Goal: Task Accomplishment & Management: Use online tool/utility

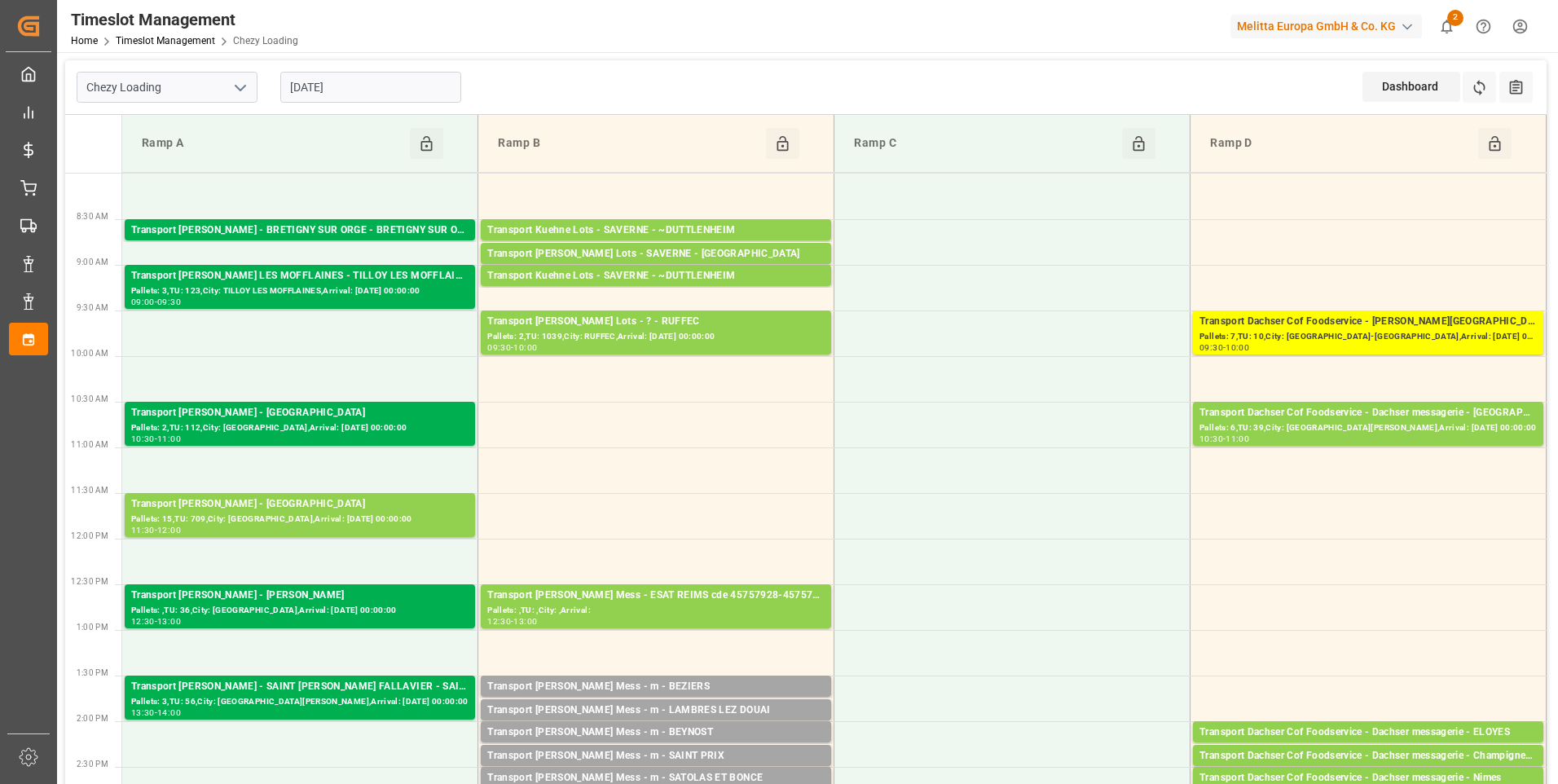
click at [349, 77] on input "[DATE]" at bounding box center [371, 87] width 181 height 31
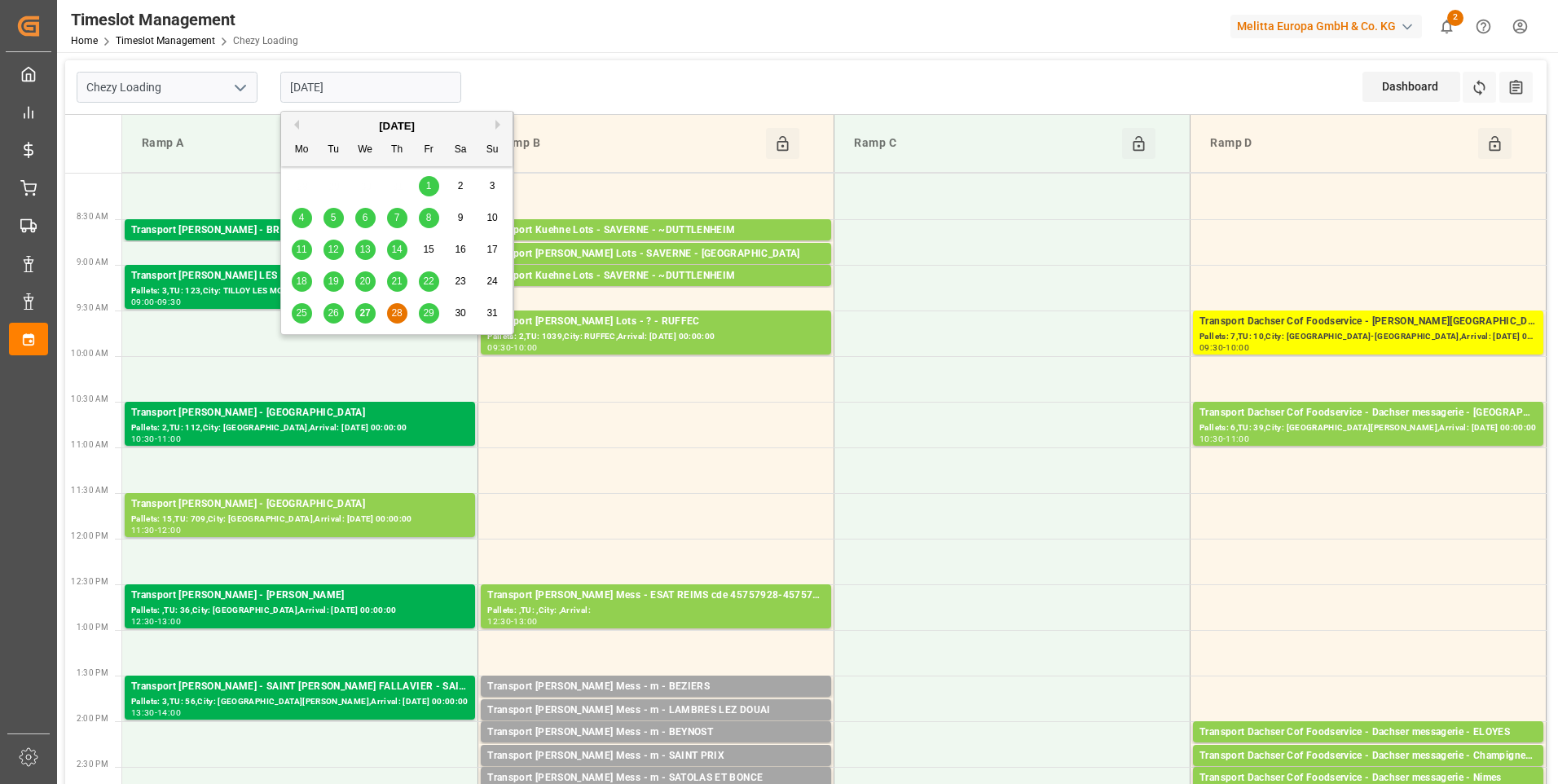
click at [424, 306] on div "29" at bounding box center [429, 314] width 20 height 20
type input "[DATE]"
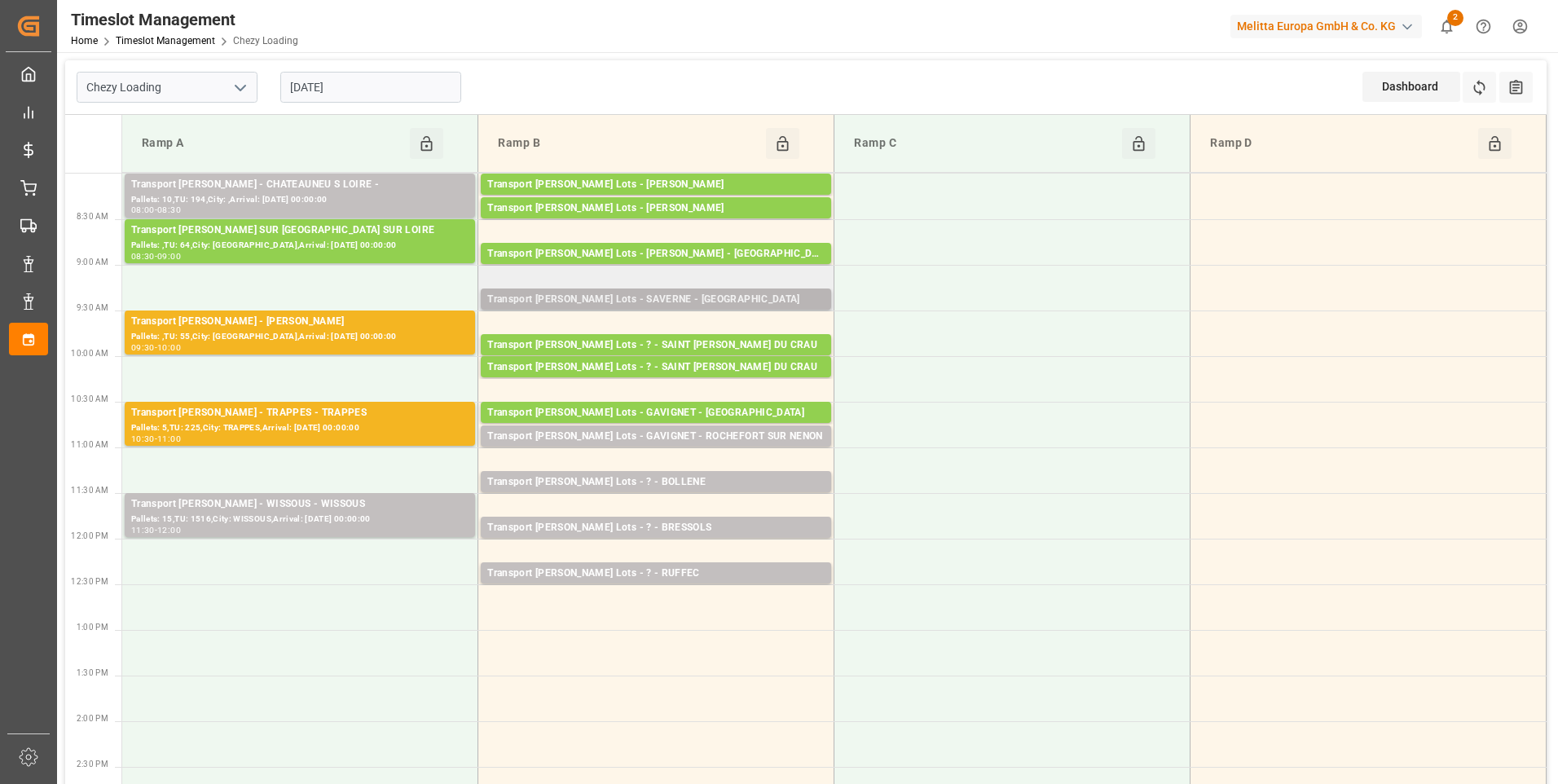
click at [583, 300] on div "Transport [PERSON_NAME] Lots - SAVERNE - [GEOGRAPHIC_DATA]" at bounding box center [656, 300] width 337 height 16
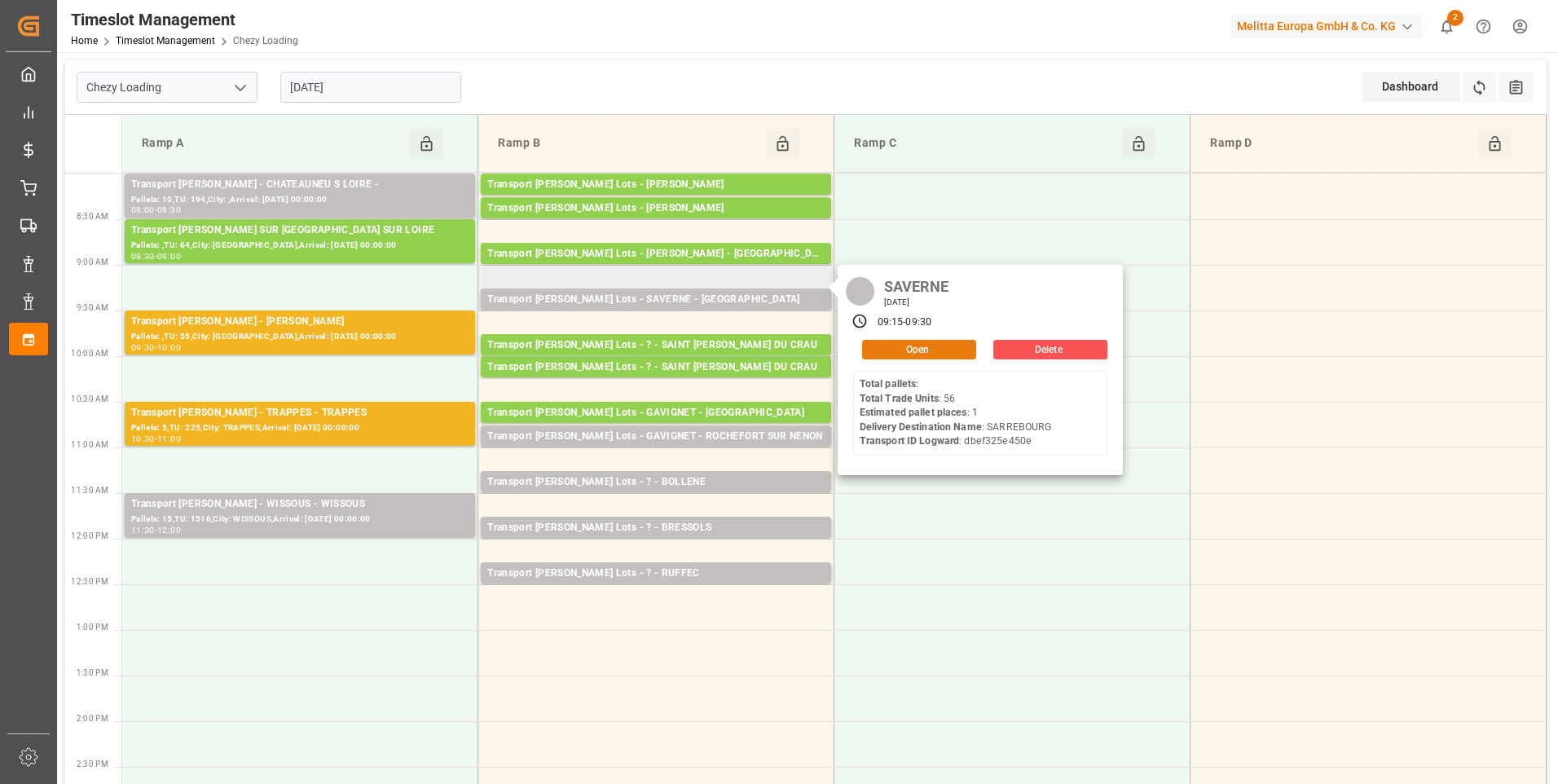
click at [908, 345] on button "Open" at bounding box center [919, 349] width 114 height 20
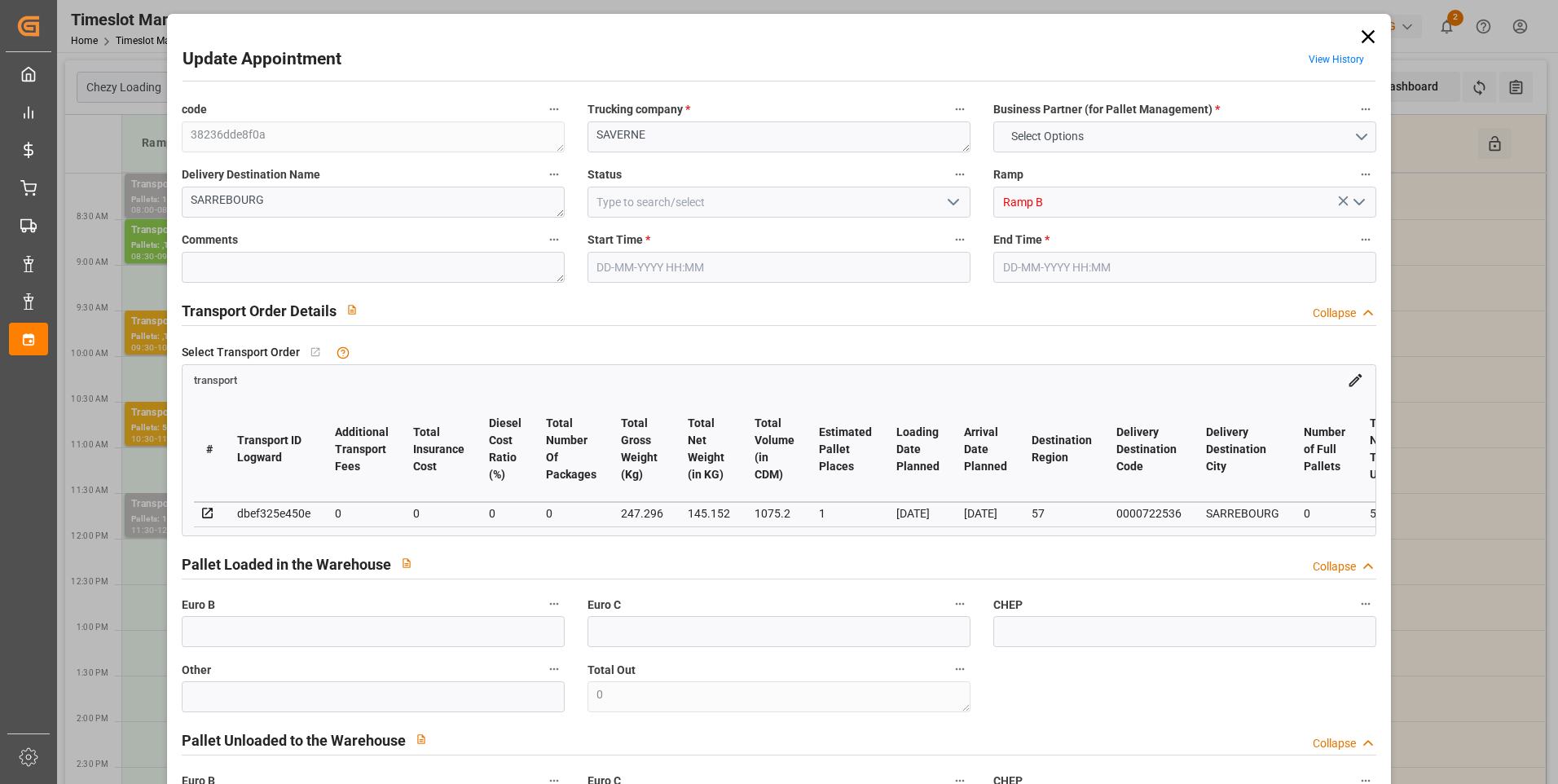
type input "1"
type input "0"
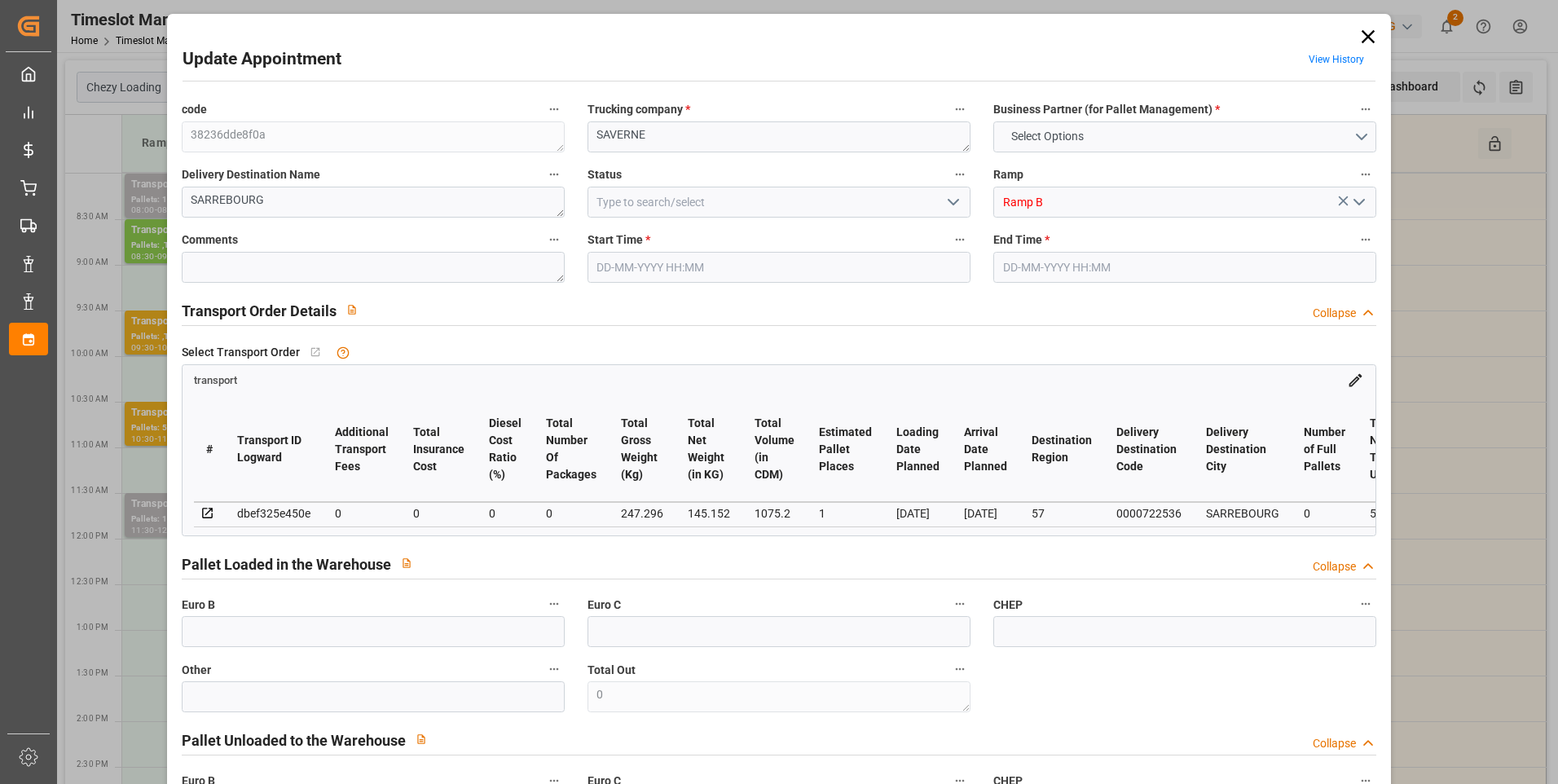
type input "0"
type input "145.152"
type input "286"
type input "1075.2"
type input "57"
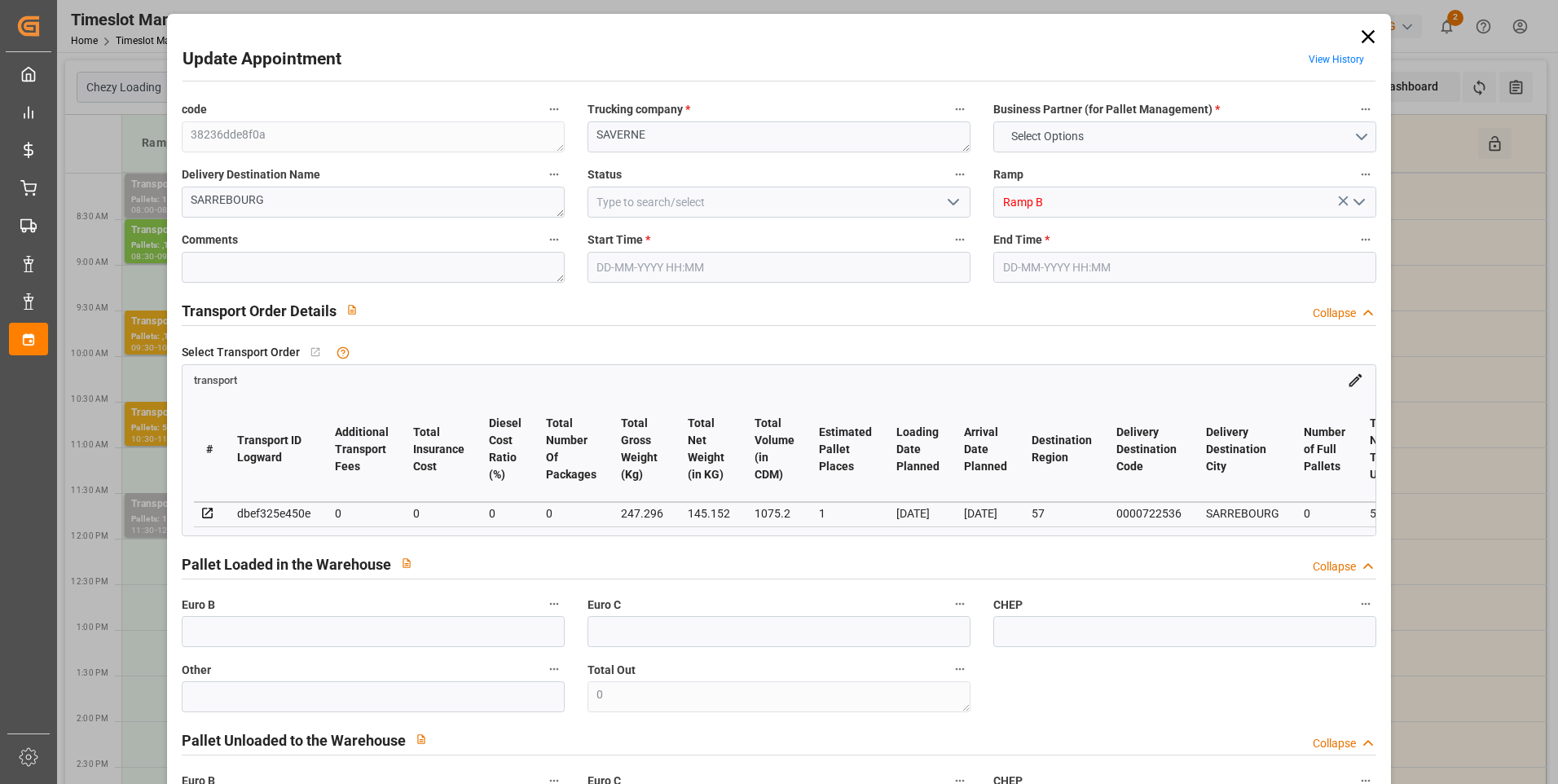
type input "0"
type input "56"
type input "1"
type input "101"
type input "247.296"
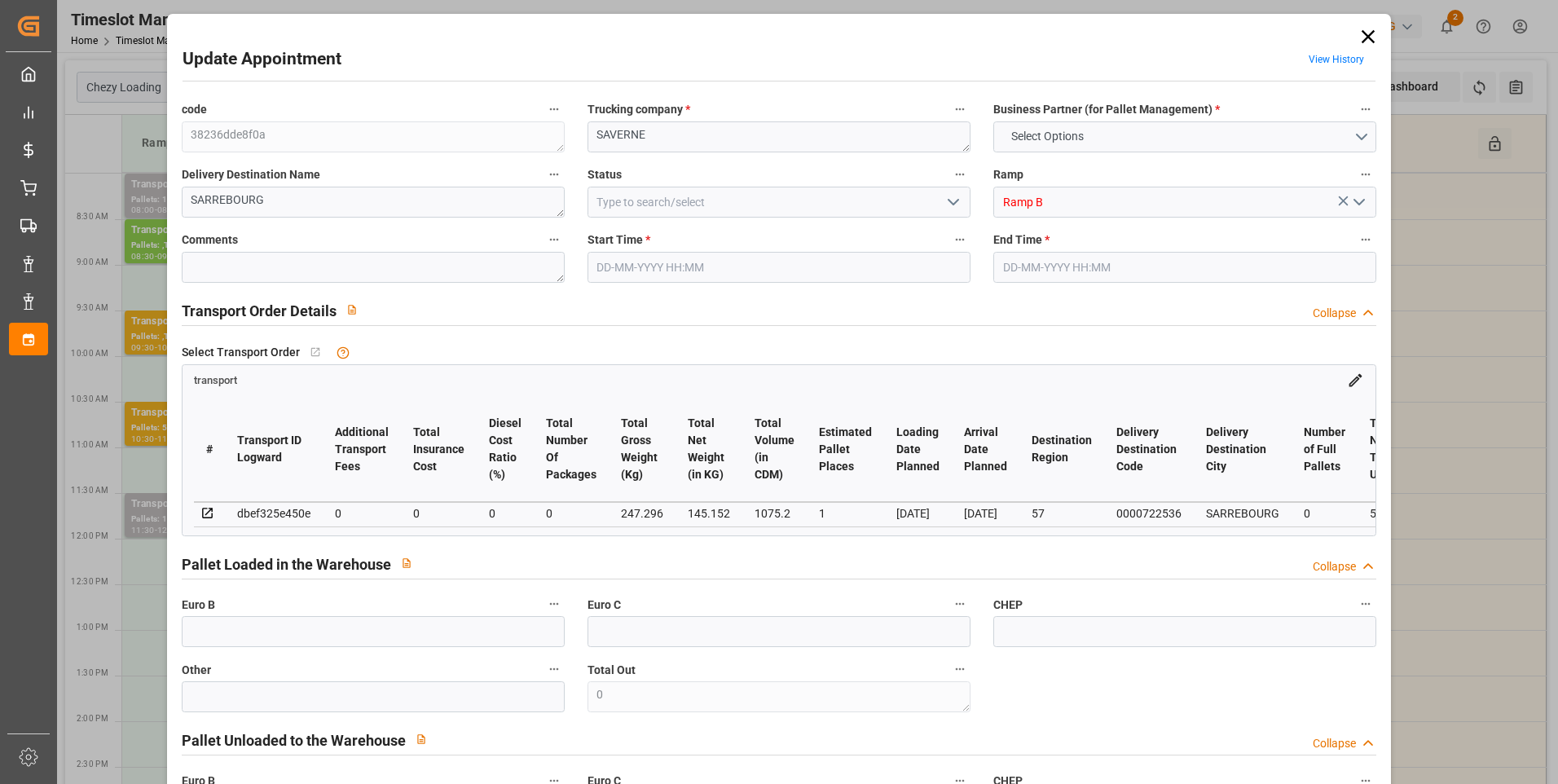
type input "0"
type input "4710.8598"
type input "0"
type input "21"
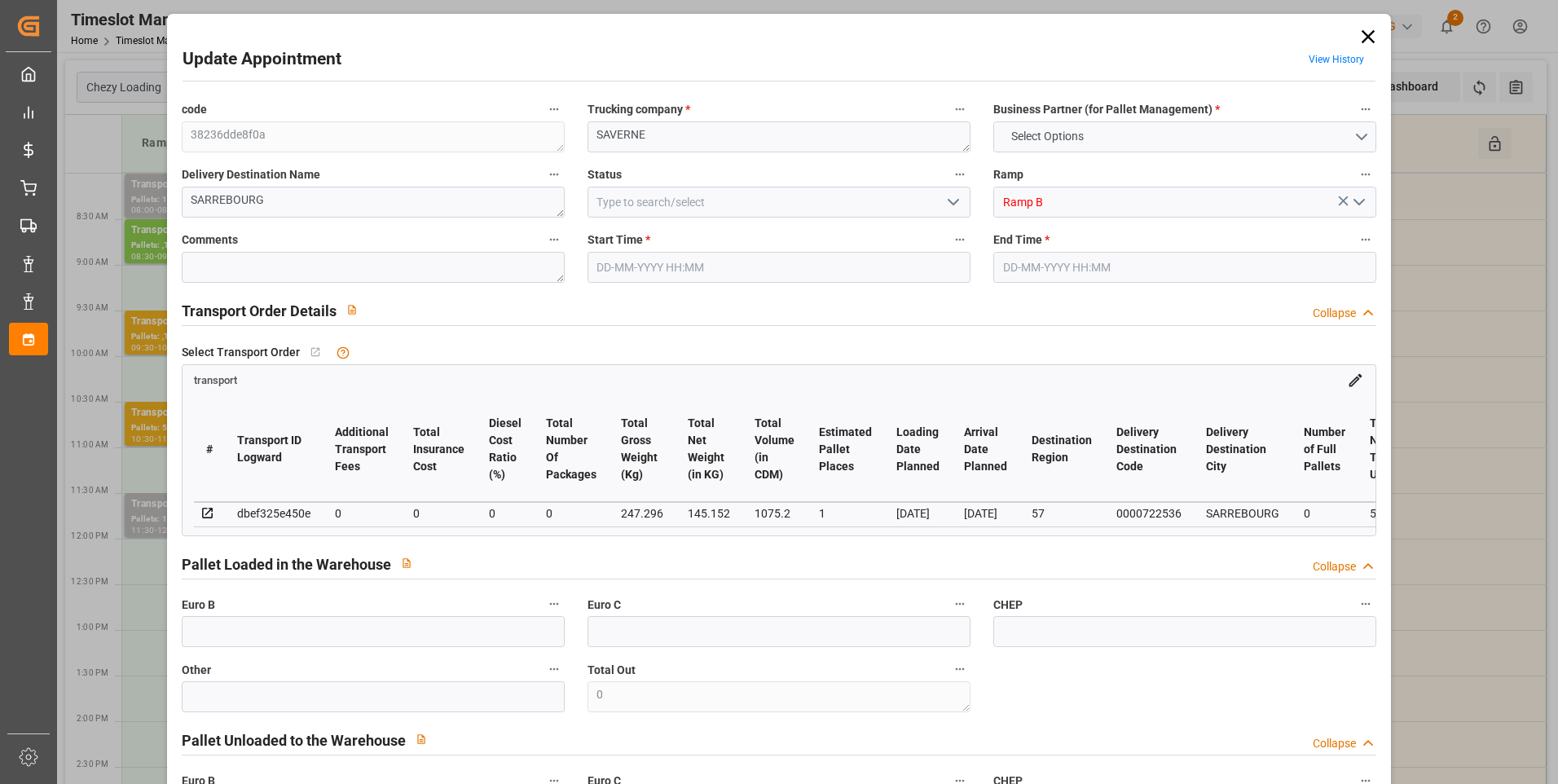
type input "35"
type input "[DATE] 09:15"
type input "[DATE] 09:30"
type input "[DATE] 14:54"
type input "[DATE] 11:27"
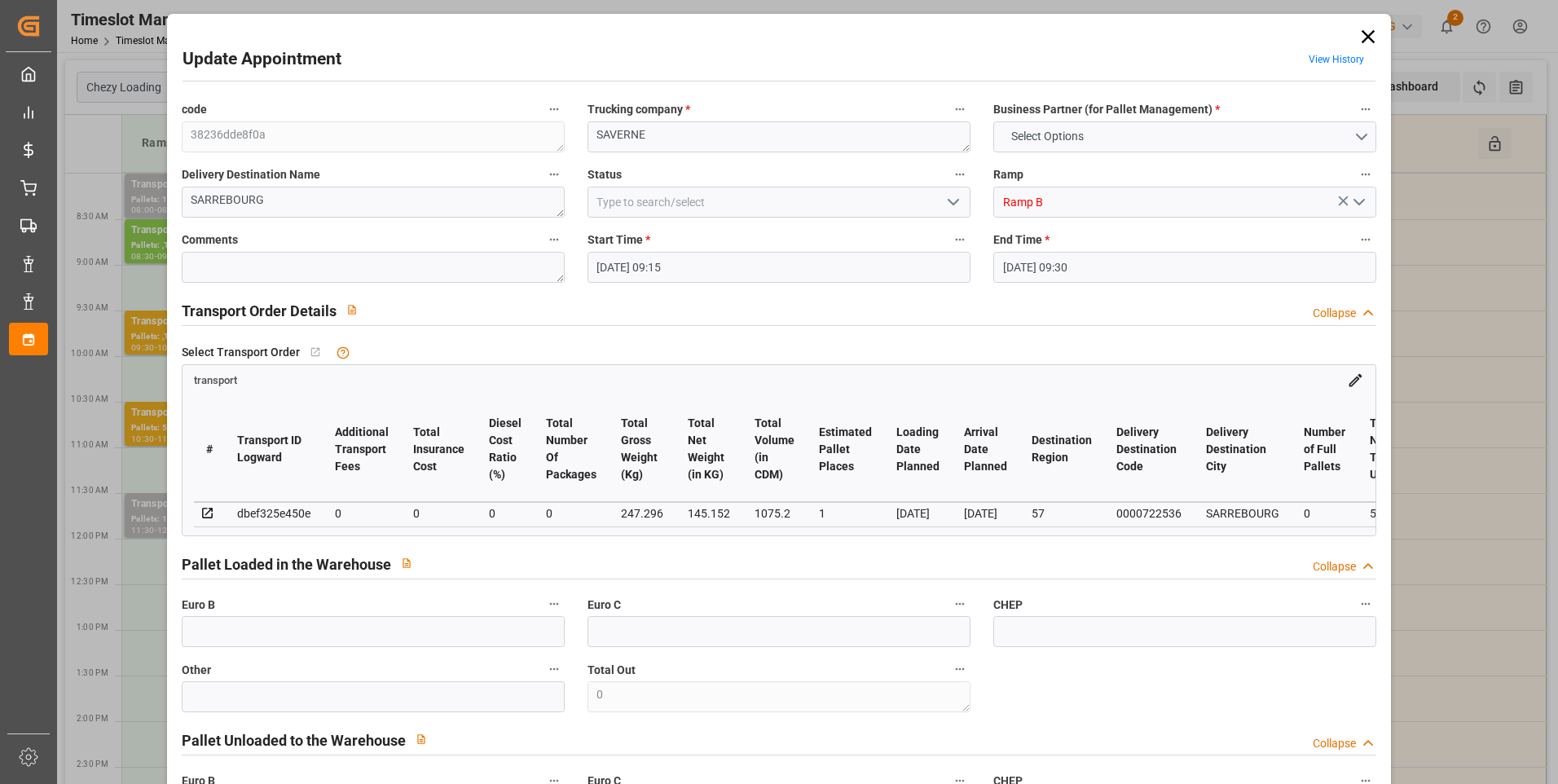
type input "[DATE]"
click at [948, 200] on icon "open menu" at bounding box center [954, 202] width 20 height 20
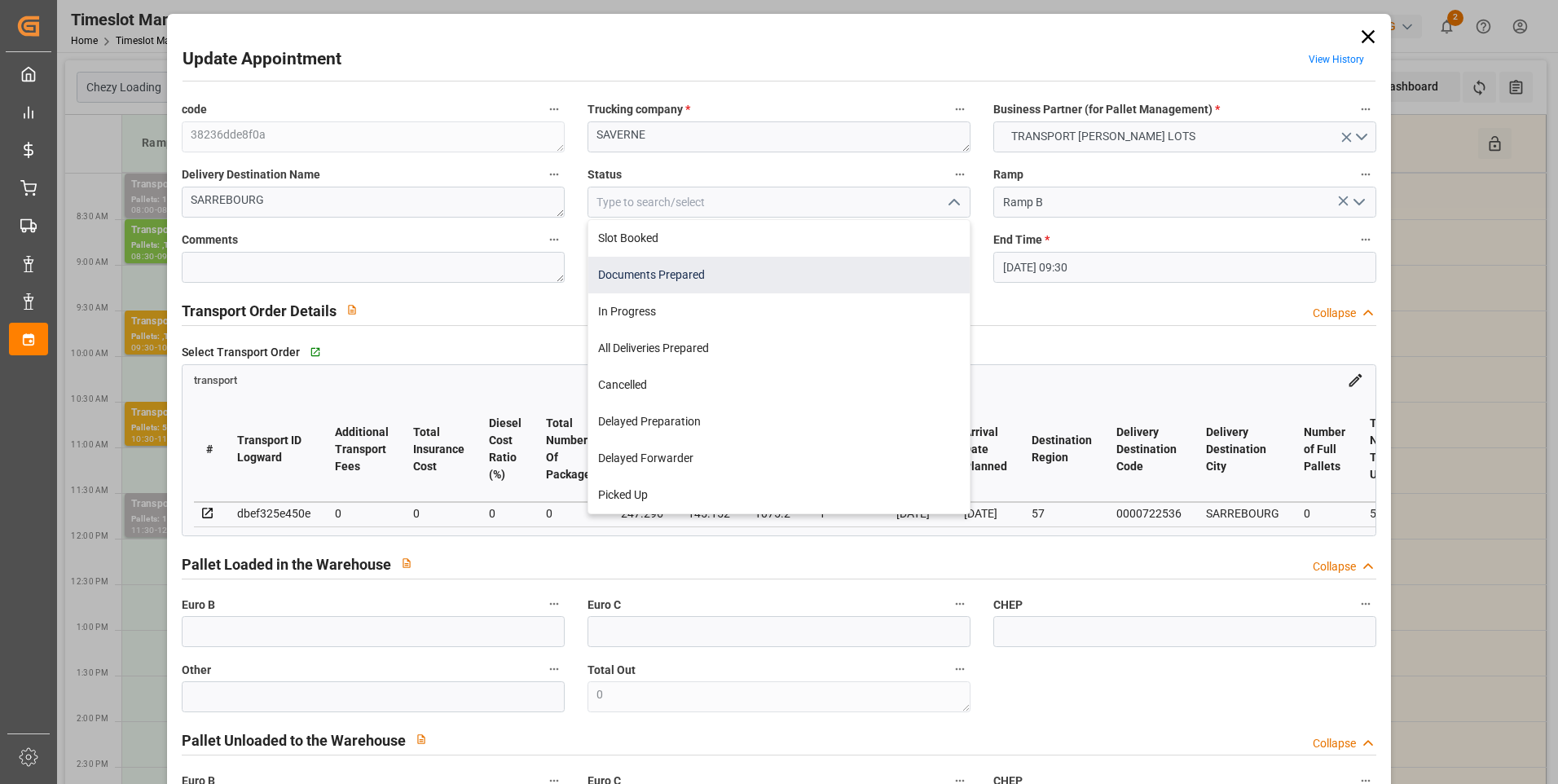
click at [639, 269] on div "Documents Prepared" at bounding box center [779, 274] width 382 height 36
type input "Documents Prepared"
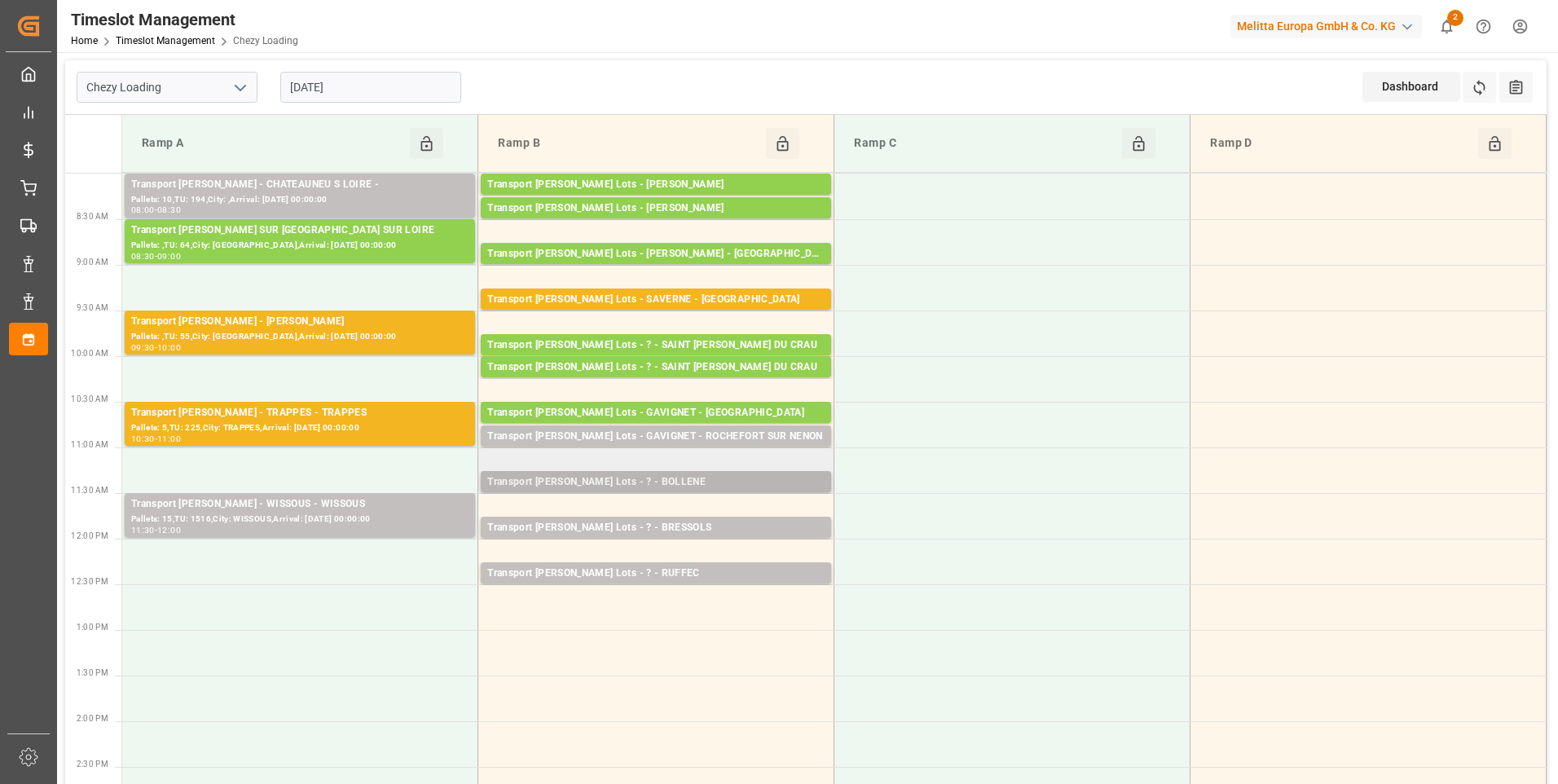
click at [679, 485] on div "Transport [PERSON_NAME] Lots - ? - BOLLENE" at bounding box center [656, 482] width 337 height 16
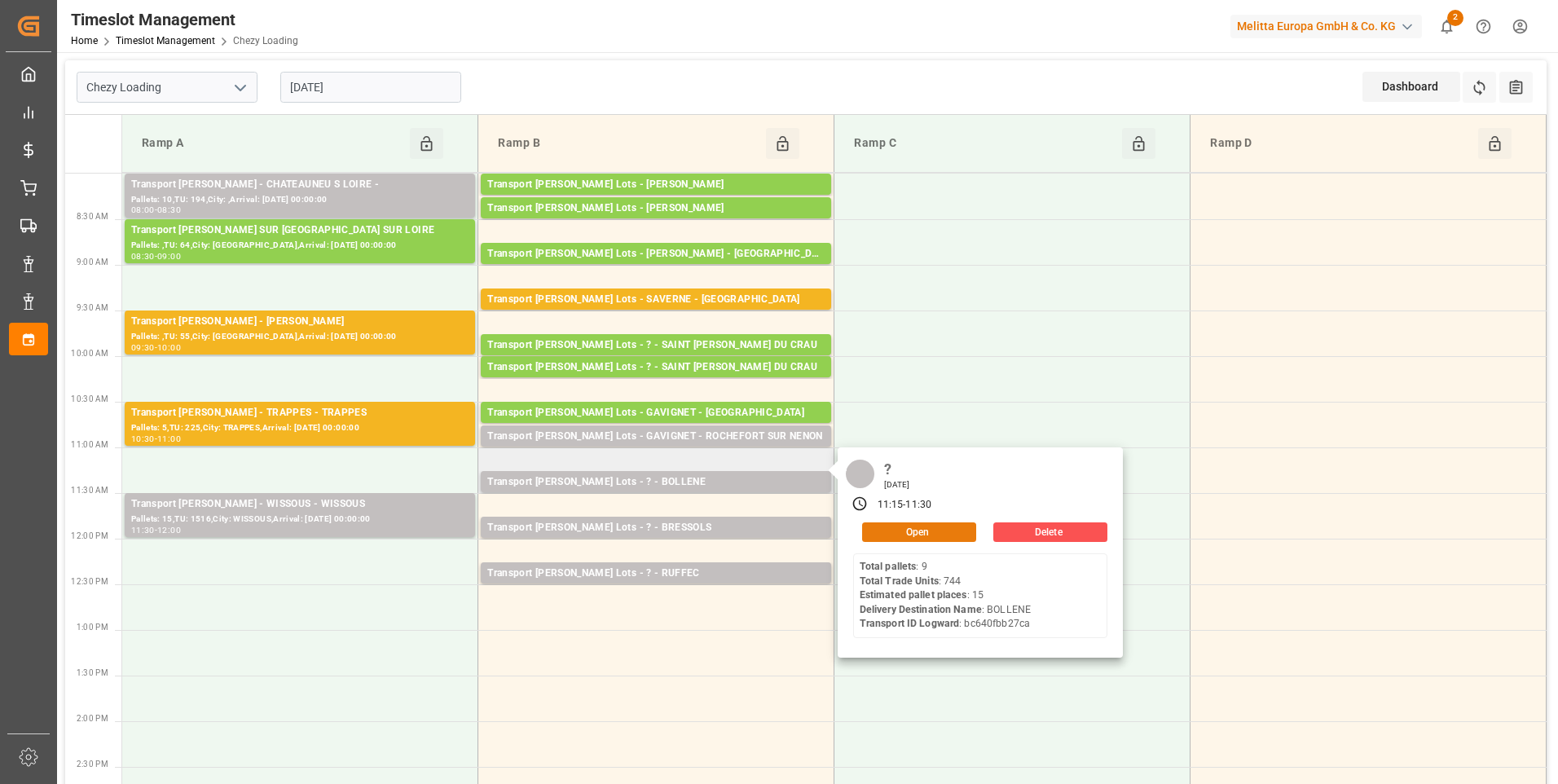
click at [875, 525] on button "Open" at bounding box center [919, 532] width 114 height 20
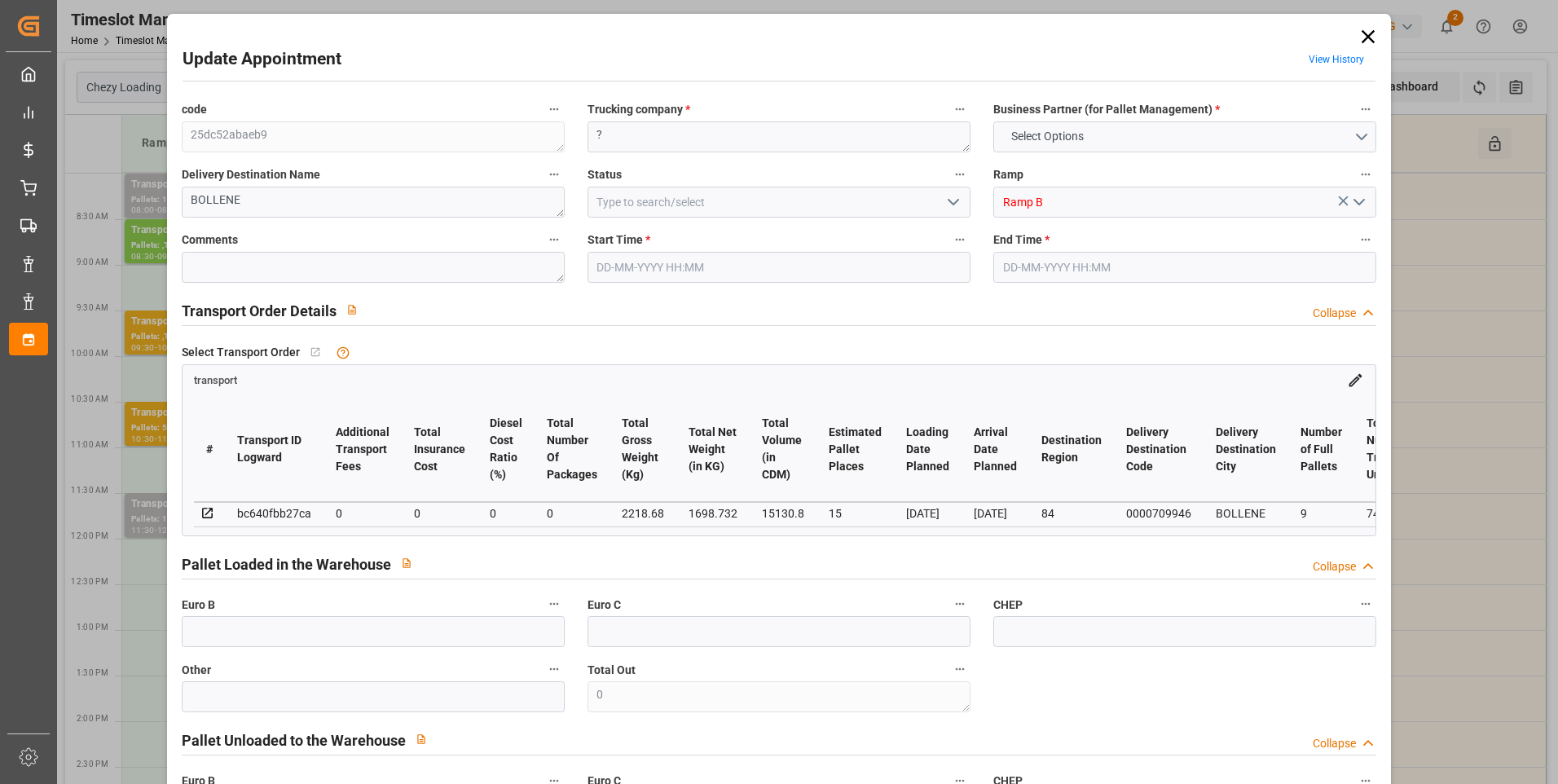
type input "15"
type input "0"
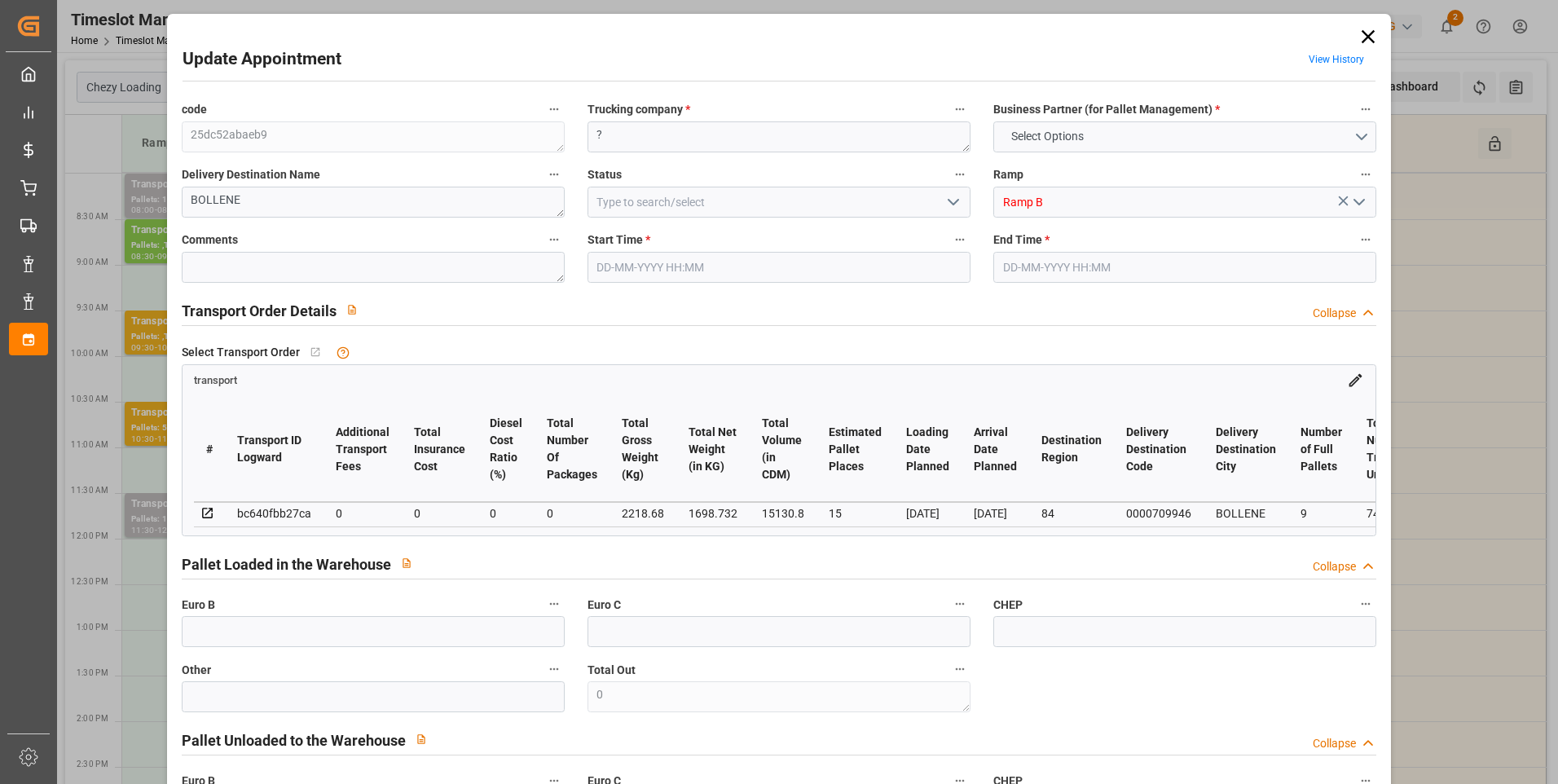
type input "0"
type input "1698.732"
type input "2780.672"
type input "15130.8"
type input "84"
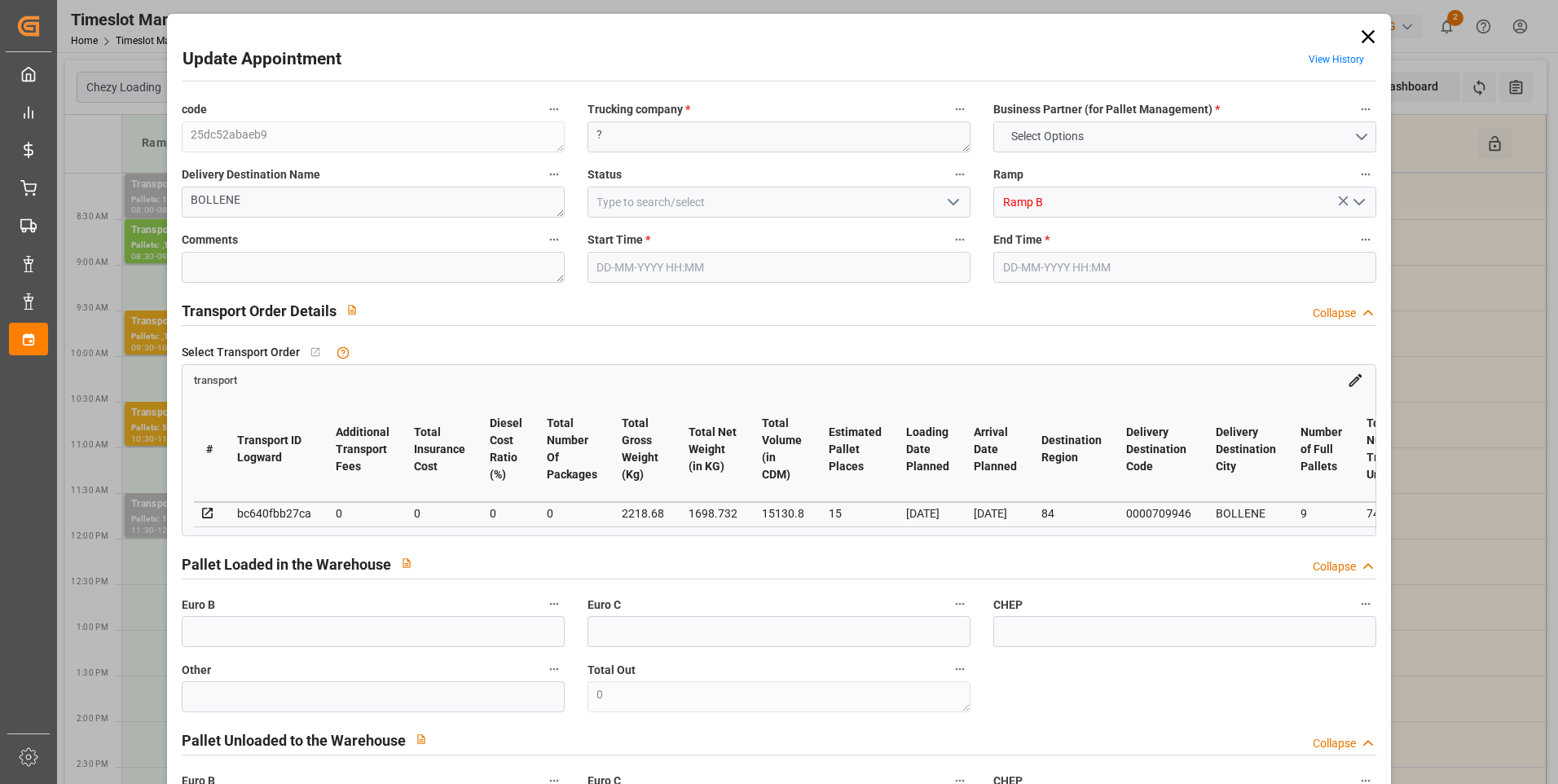
type input "9"
type input "744"
type input "22"
type input "101"
type input "2218.68"
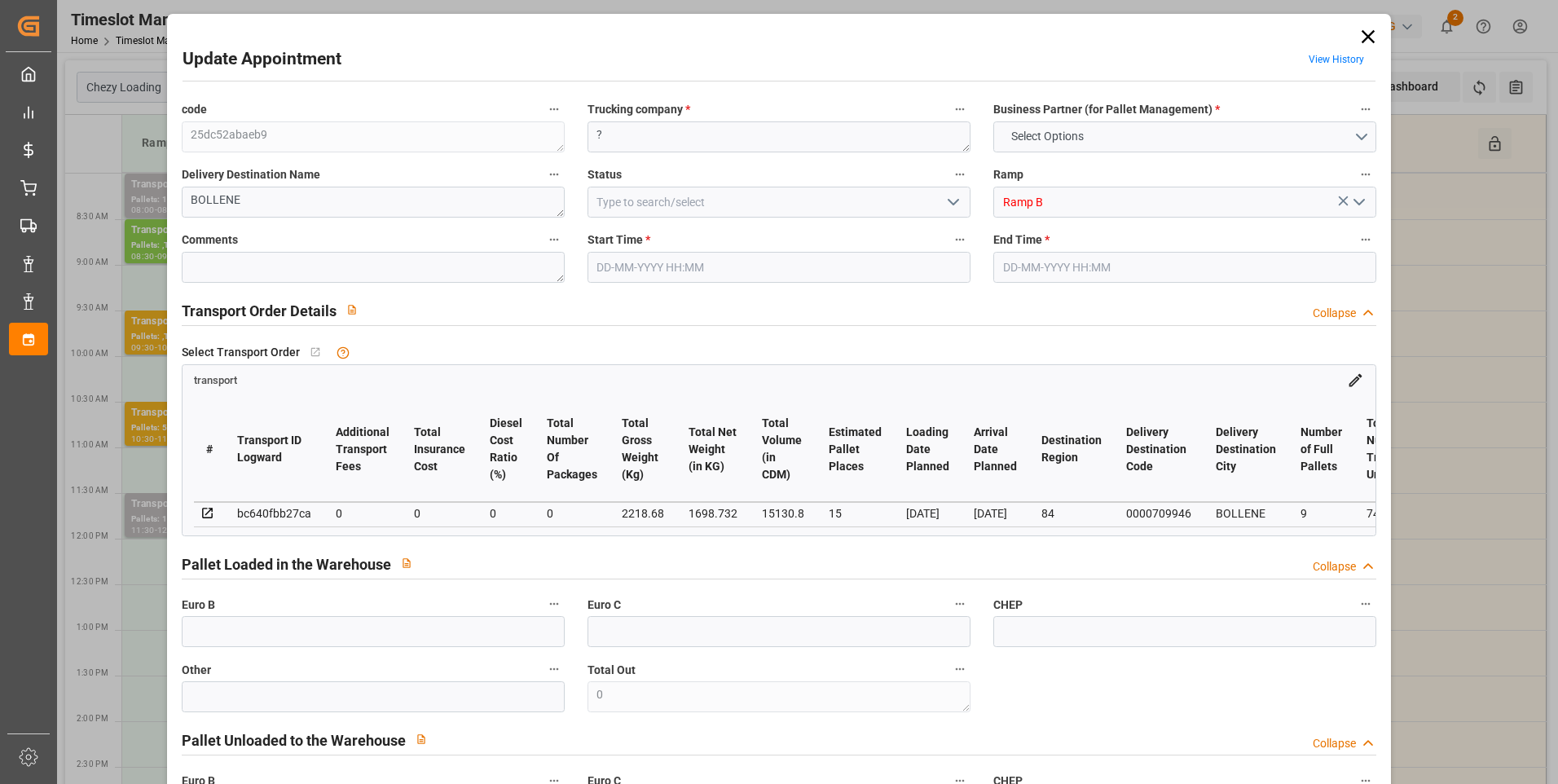
type input "0"
type input "4710.8598"
type input "0"
type input "21"
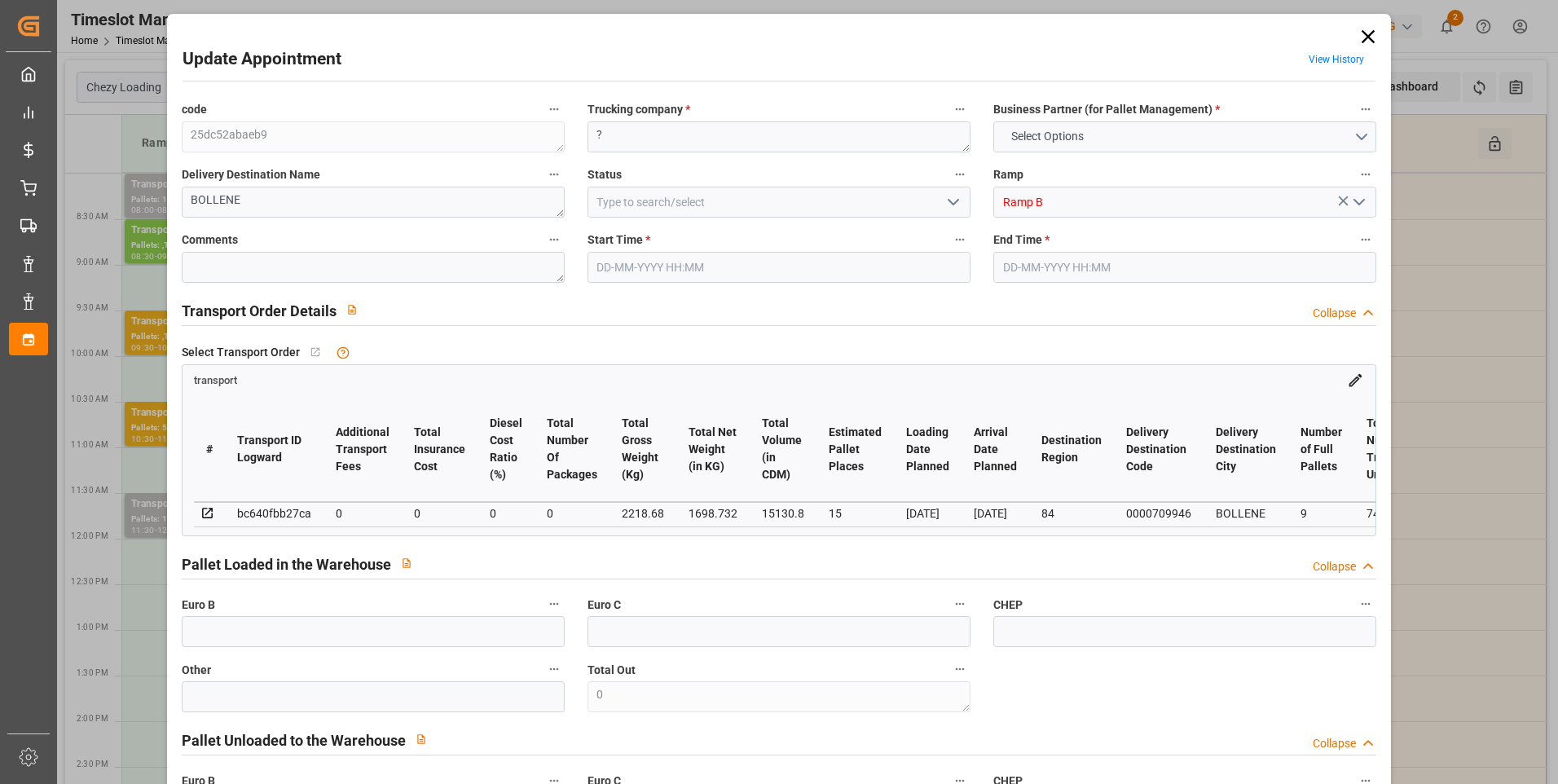
type input "35"
type input "[DATE] 11:15"
type input "[DATE] 11:30"
type input "[DATE] 14:50"
type input "[DATE] 11:31"
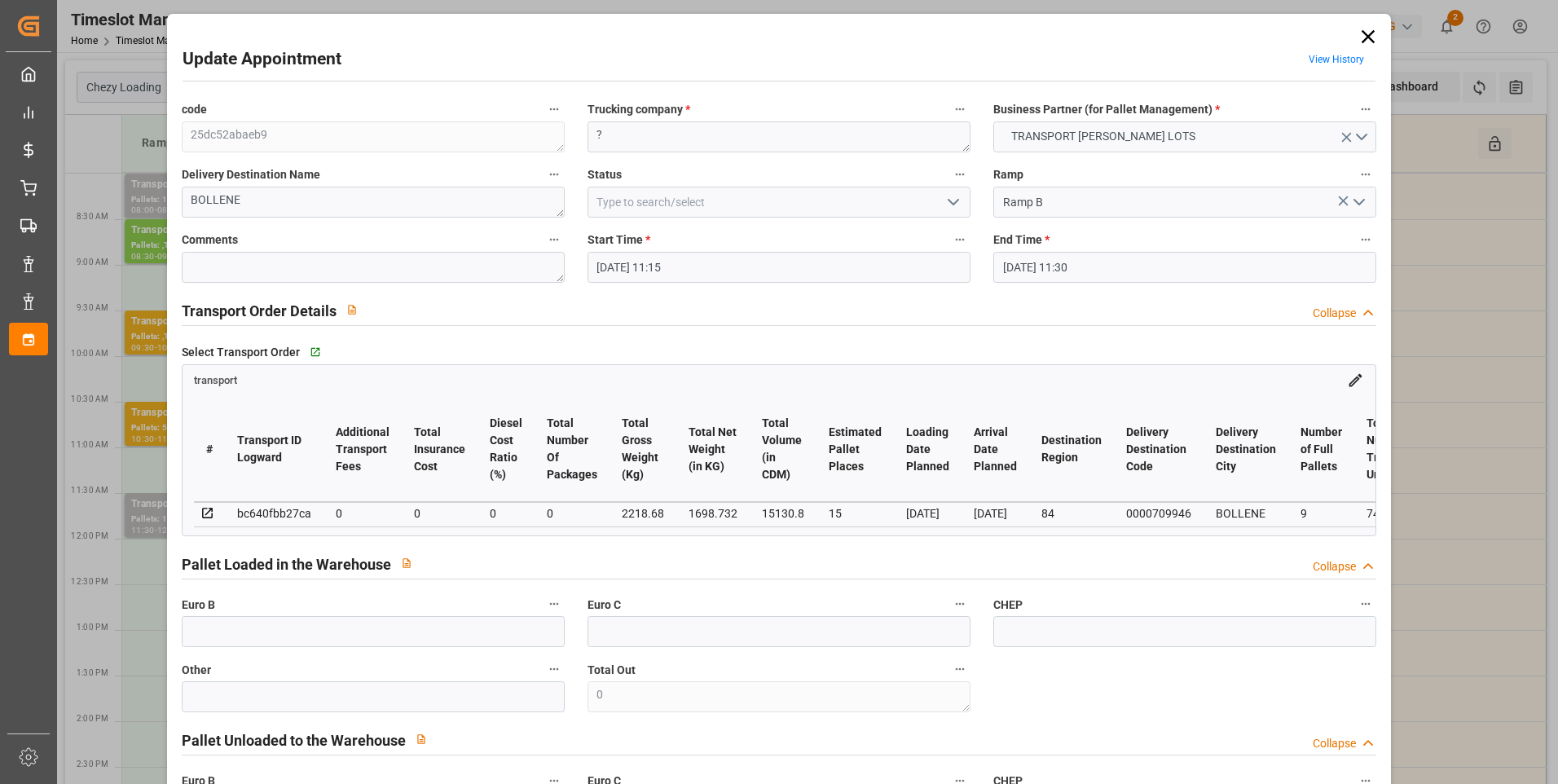
type input "[DATE]"
click at [944, 204] on icon "open menu" at bounding box center [954, 202] width 20 height 20
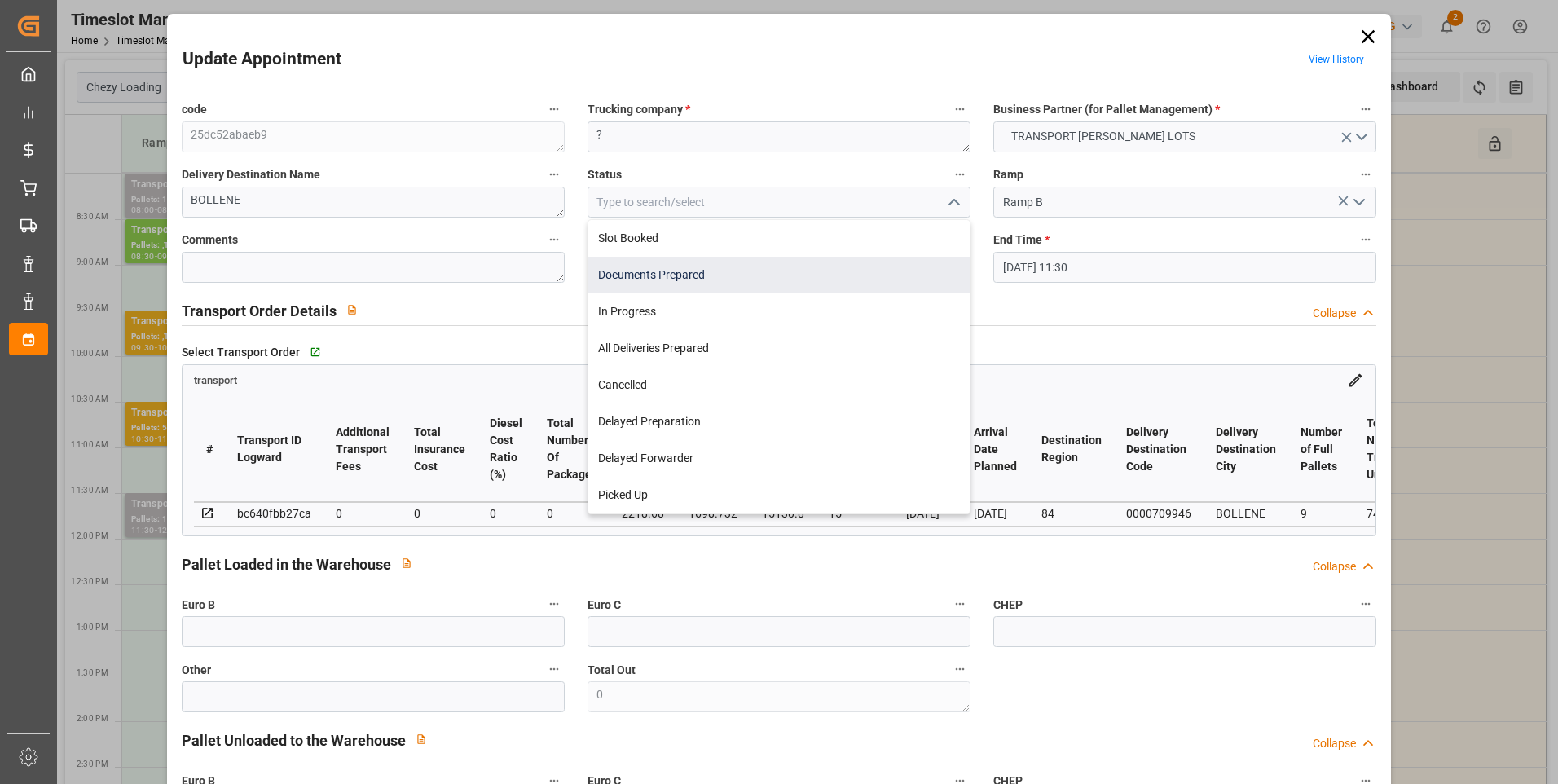
click at [621, 286] on div "Documents Prepared" at bounding box center [779, 274] width 382 height 36
type input "Documents Prepared"
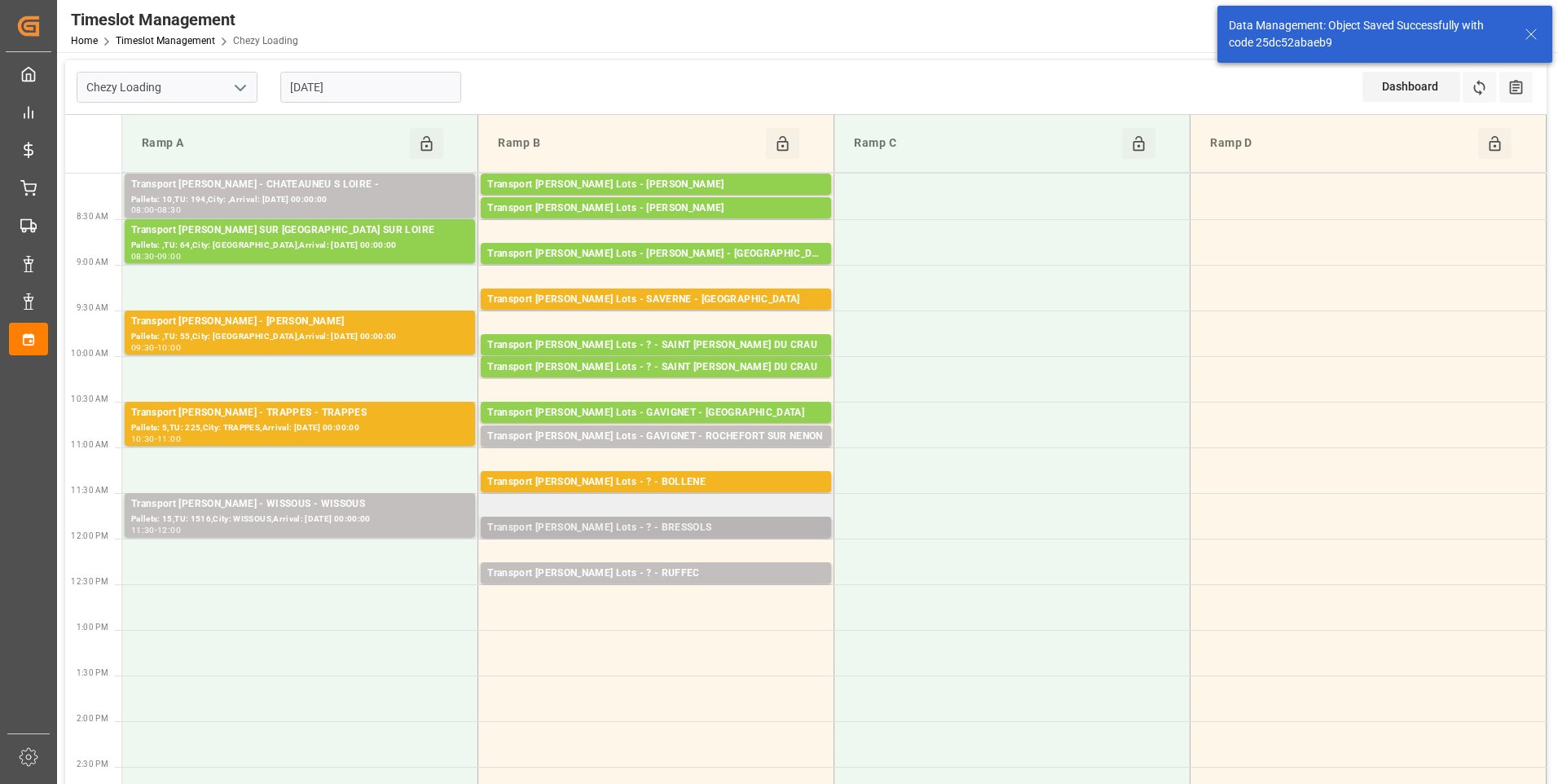
click at [586, 527] on div "Transport [PERSON_NAME] Lots - ? - BRESSOLS" at bounding box center [656, 528] width 337 height 16
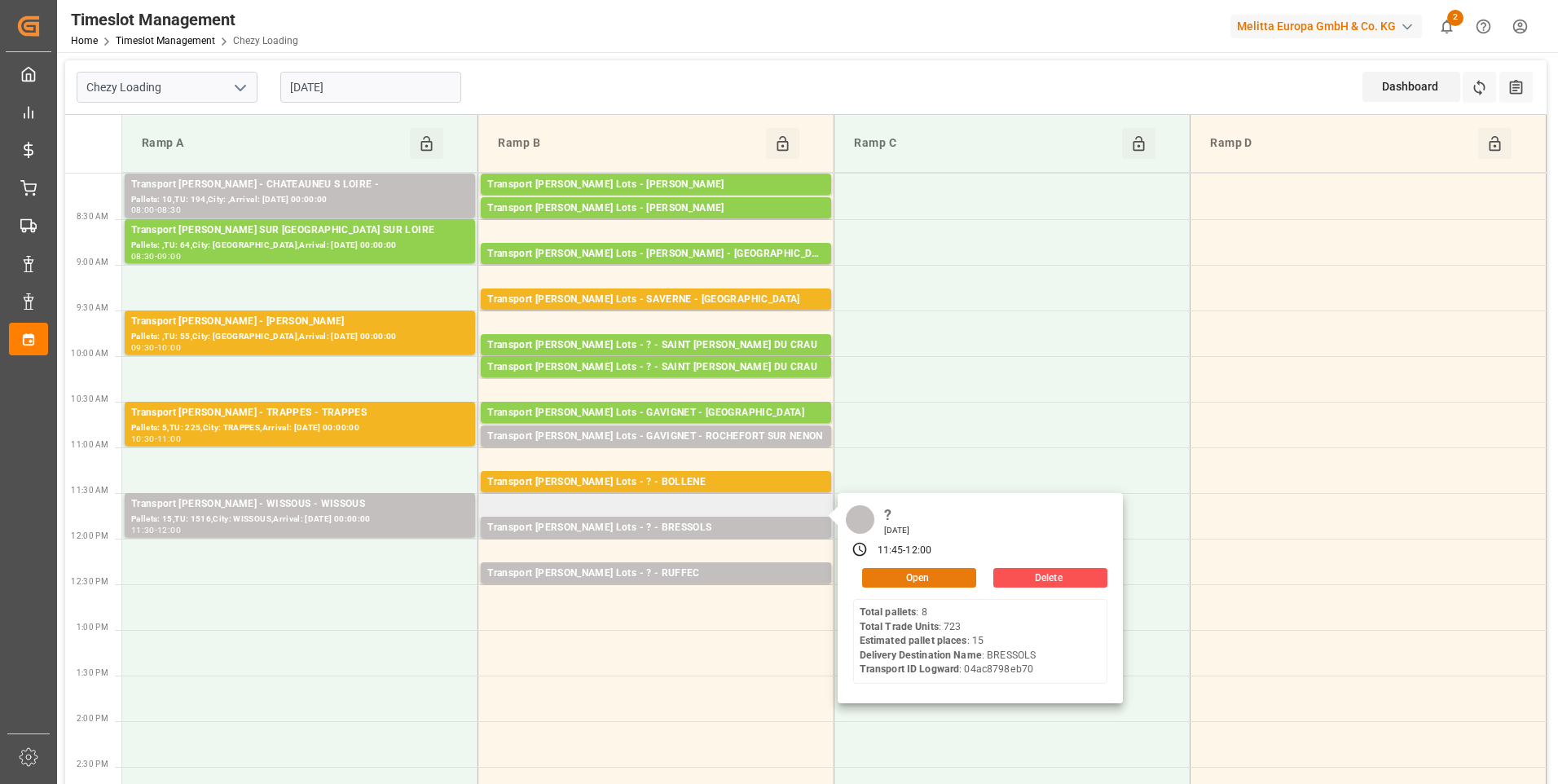
click at [915, 575] on button "Open" at bounding box center [919, 577] width 114 height 20
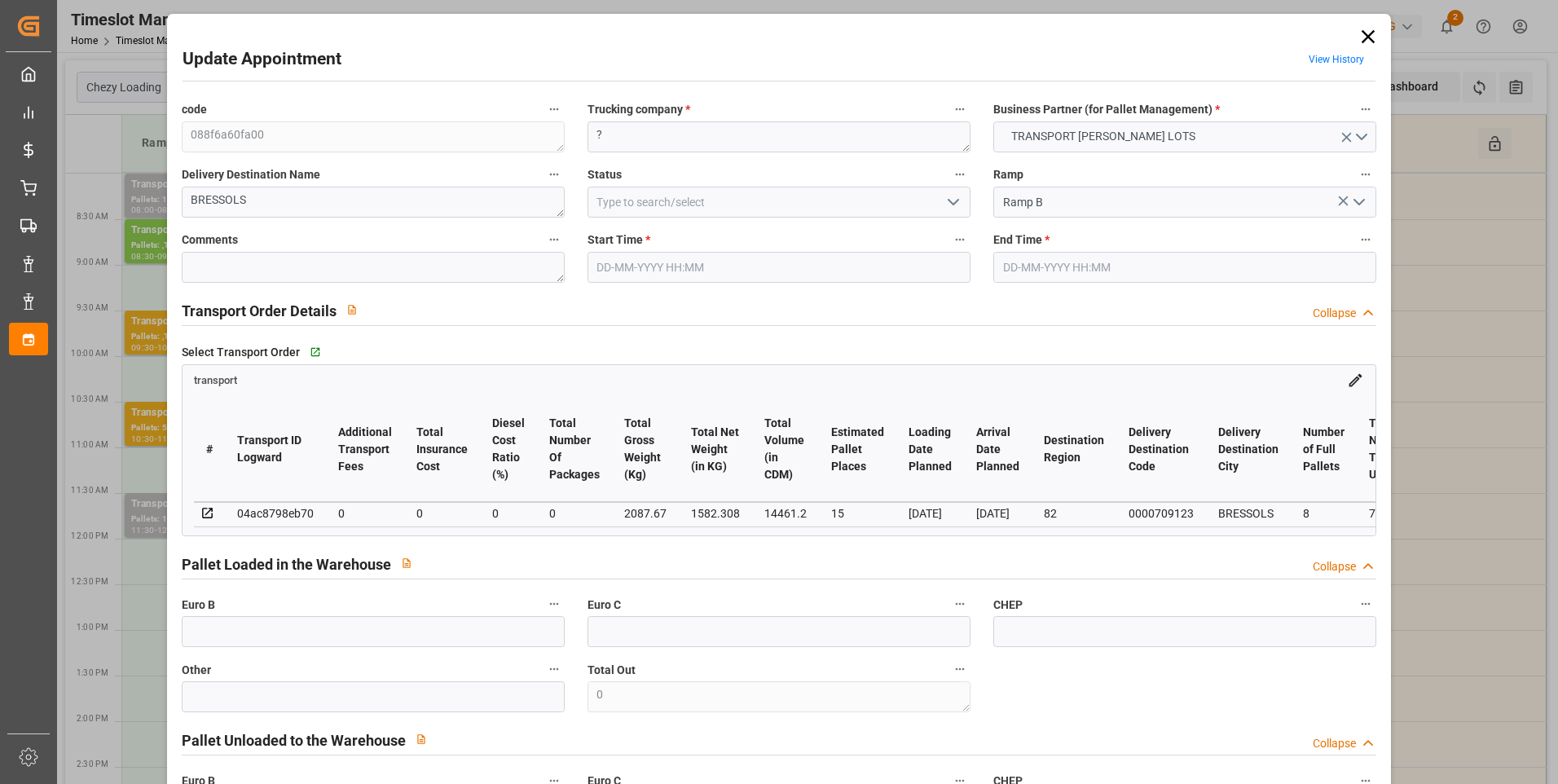
type input "15"
type input "0"
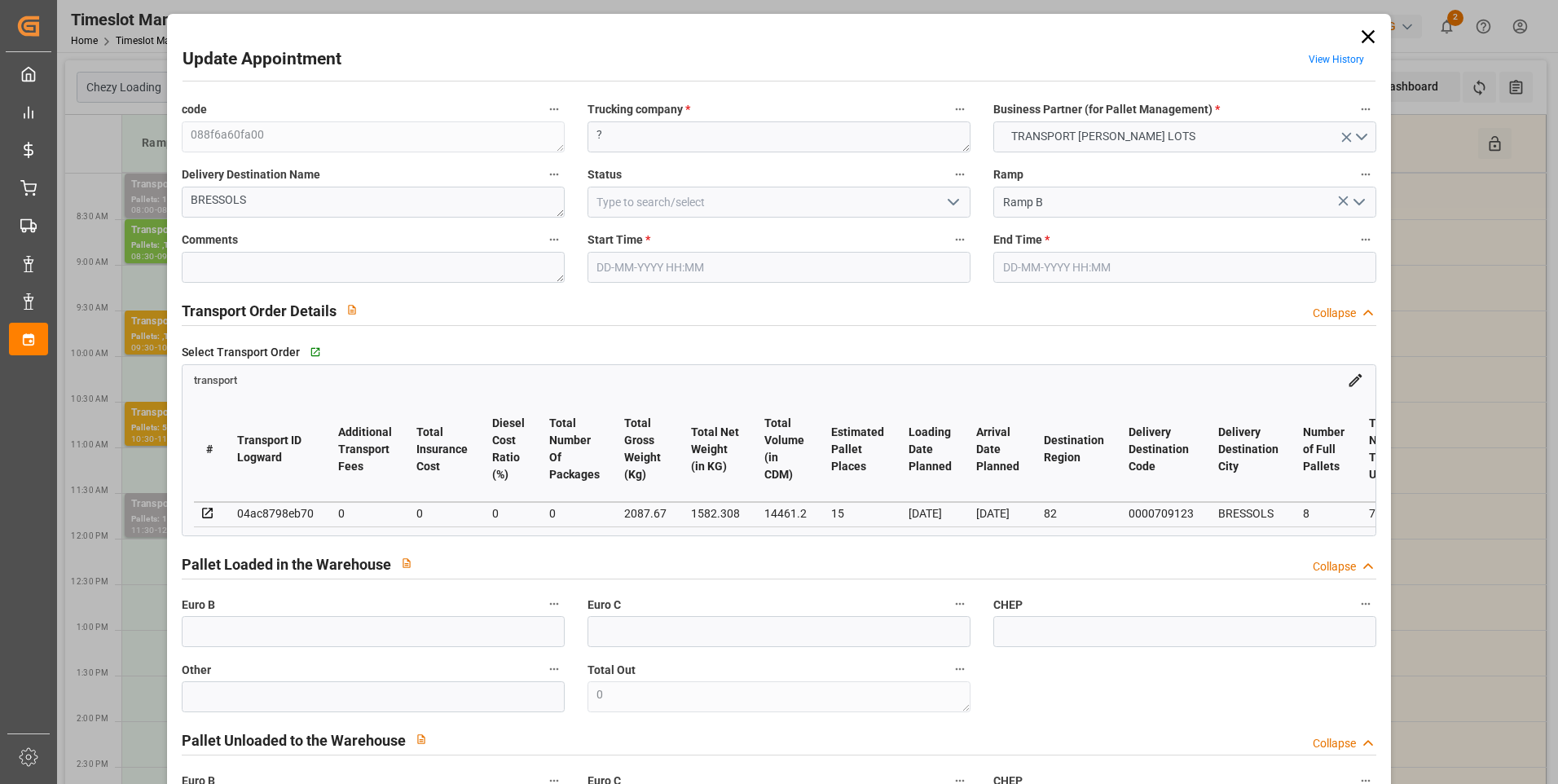
type input "0"
type input "1582.308"
type input "2642.734"
type input "14461.2"
type input "82"
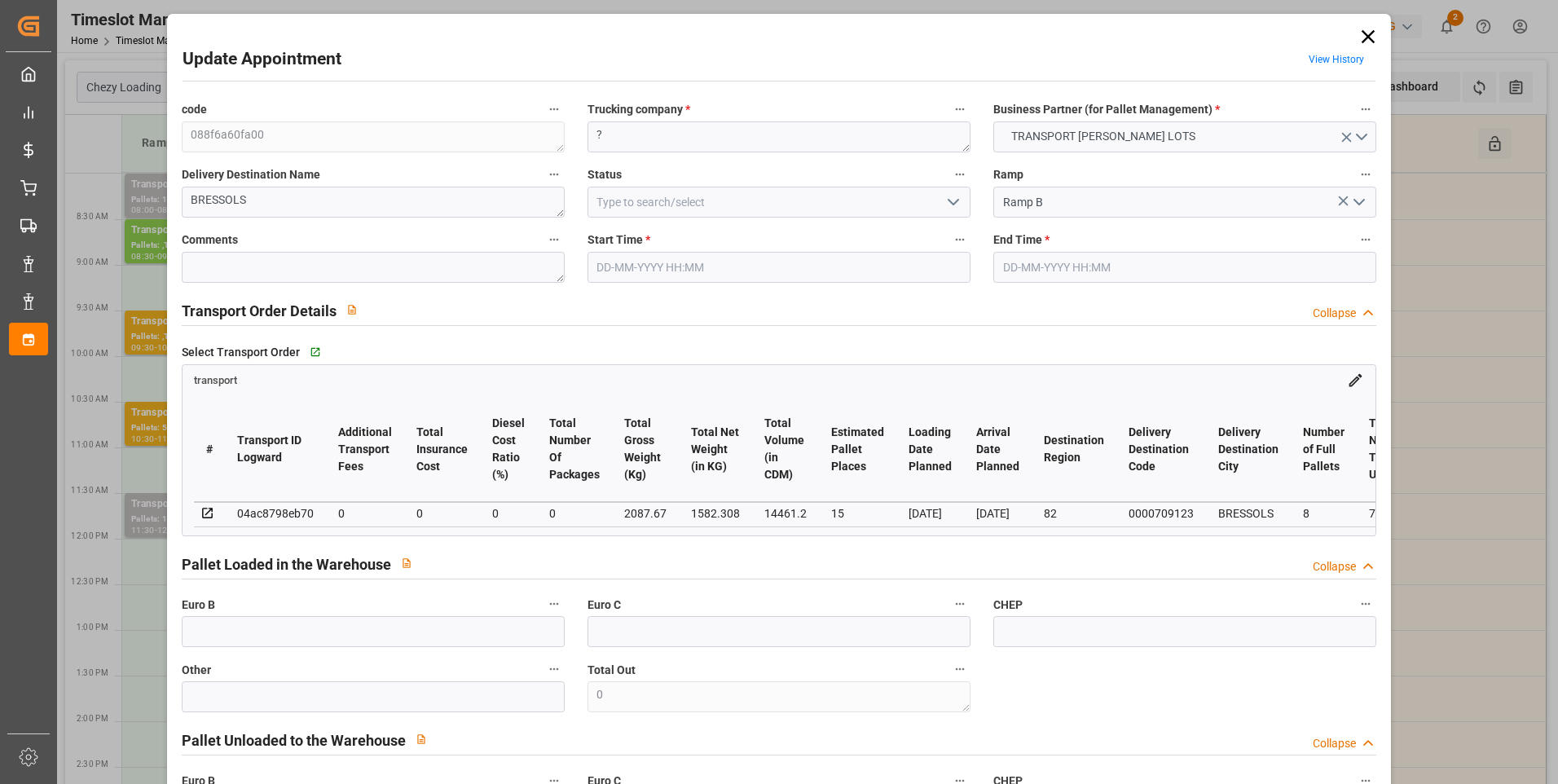
type input "8"
type input "723"
type input "22"
type input "101"
type input "2087.67"
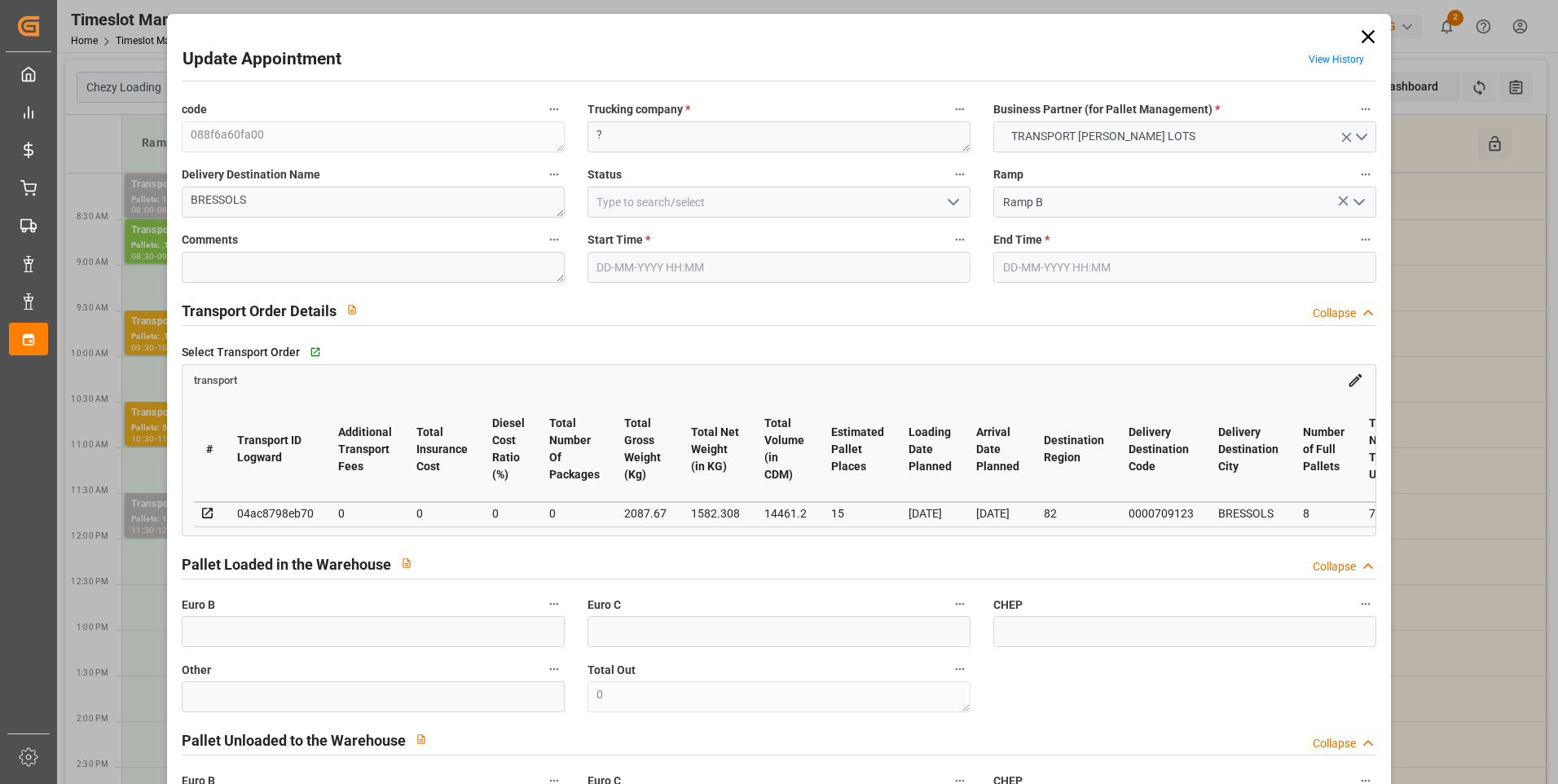
type input "0"
type input "4710.8598"
type input "0"
type input "21"
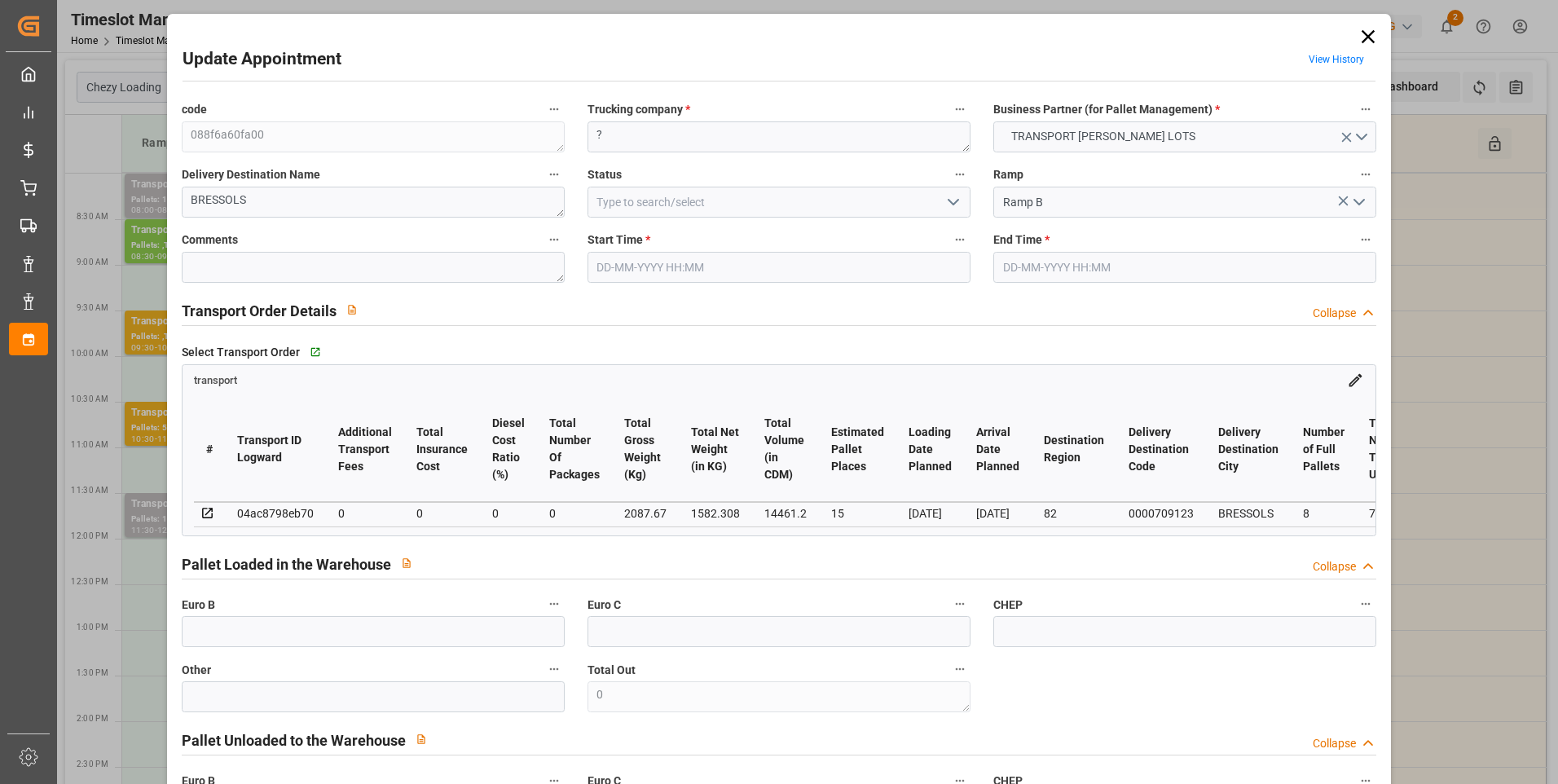
type input "35"
type input "[DATE] 11:45"
type input "[DATE] 12:00"
type input "[DATE] 14:51"
type input "[DATE] 11:31"
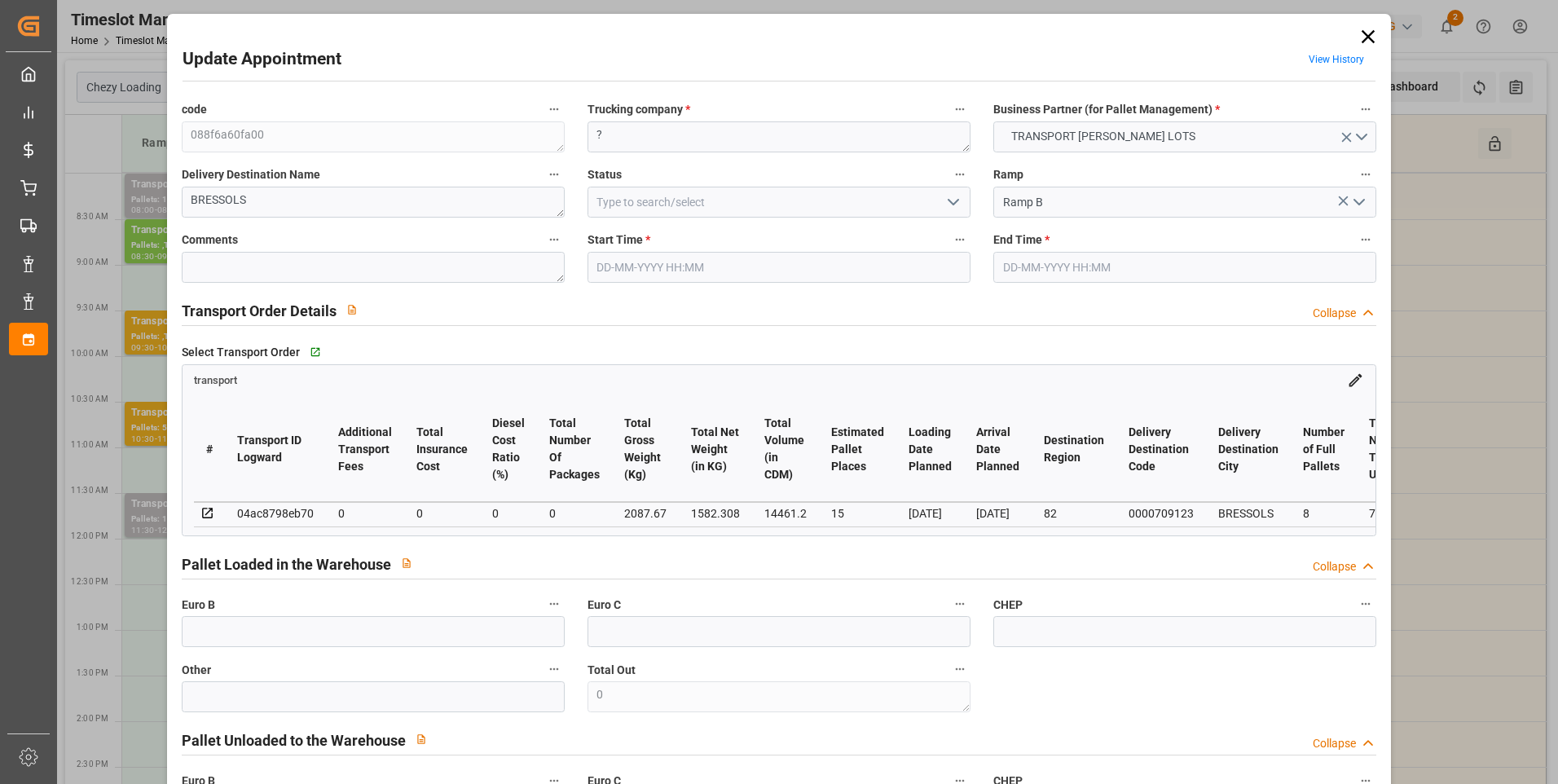
type input "[DATE]"
click at [948, 203] on polyline "open menu" at bounding box center [953, 202] width 10 height 5
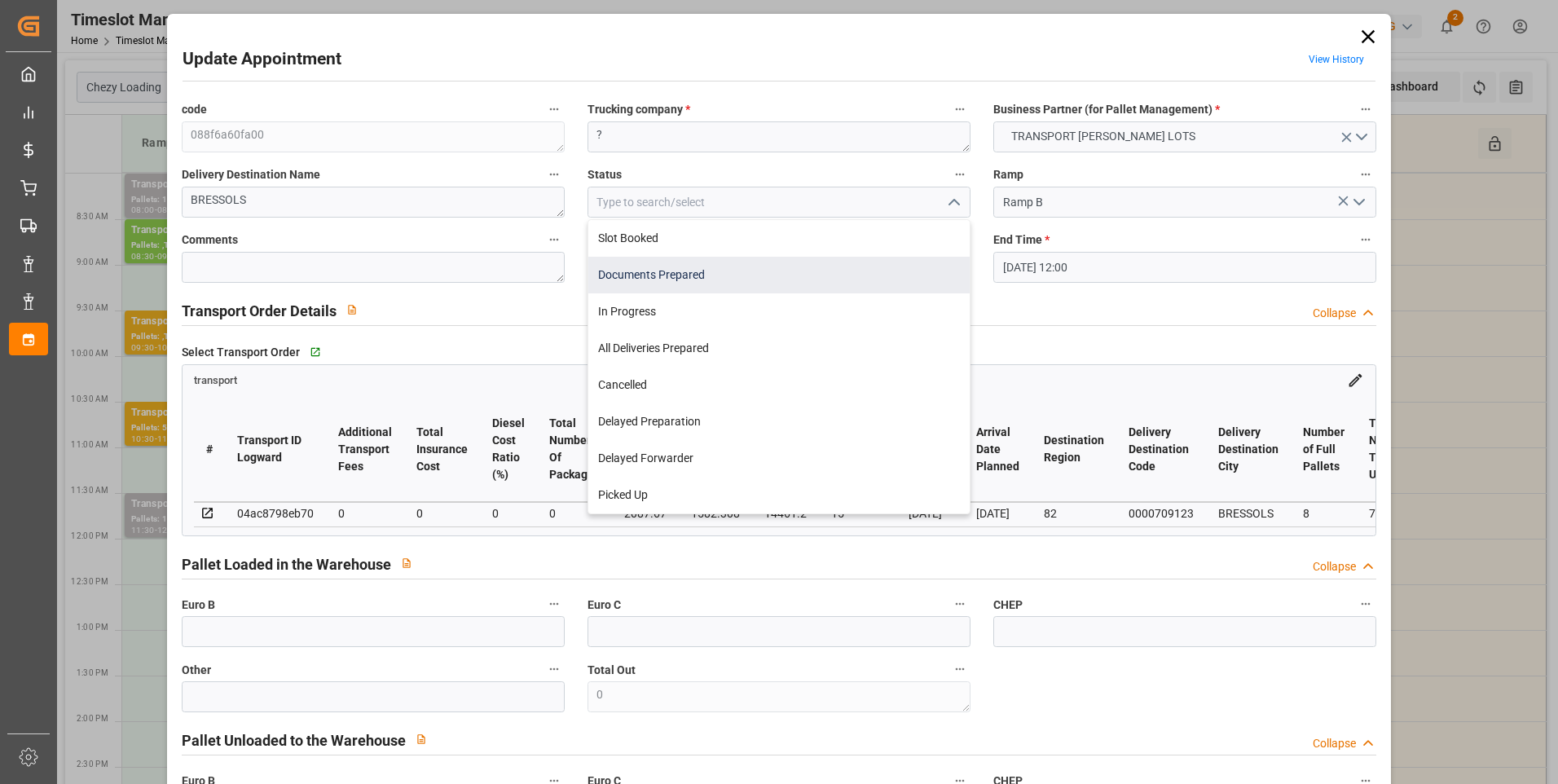
click at [716, 267] on div "Documents Prepared" at bounding box center [779, 274] width 382 height 36
type input "Documents Prepared"
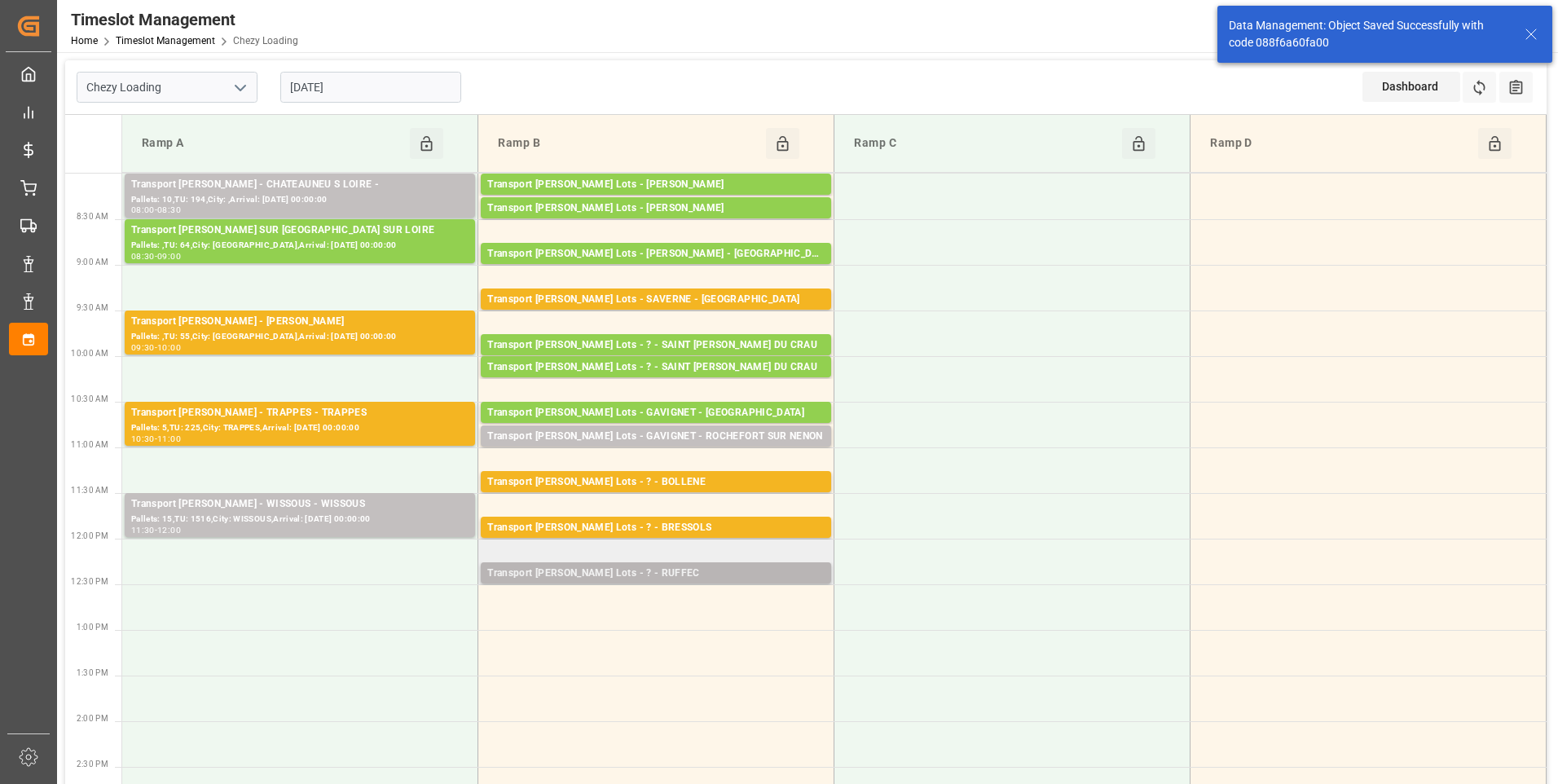
click at [618, 576] on div "Transport [PERSON_NAME] Lots - ? - RUFFEC" at bounding box center [656, 573] width 337 height 16
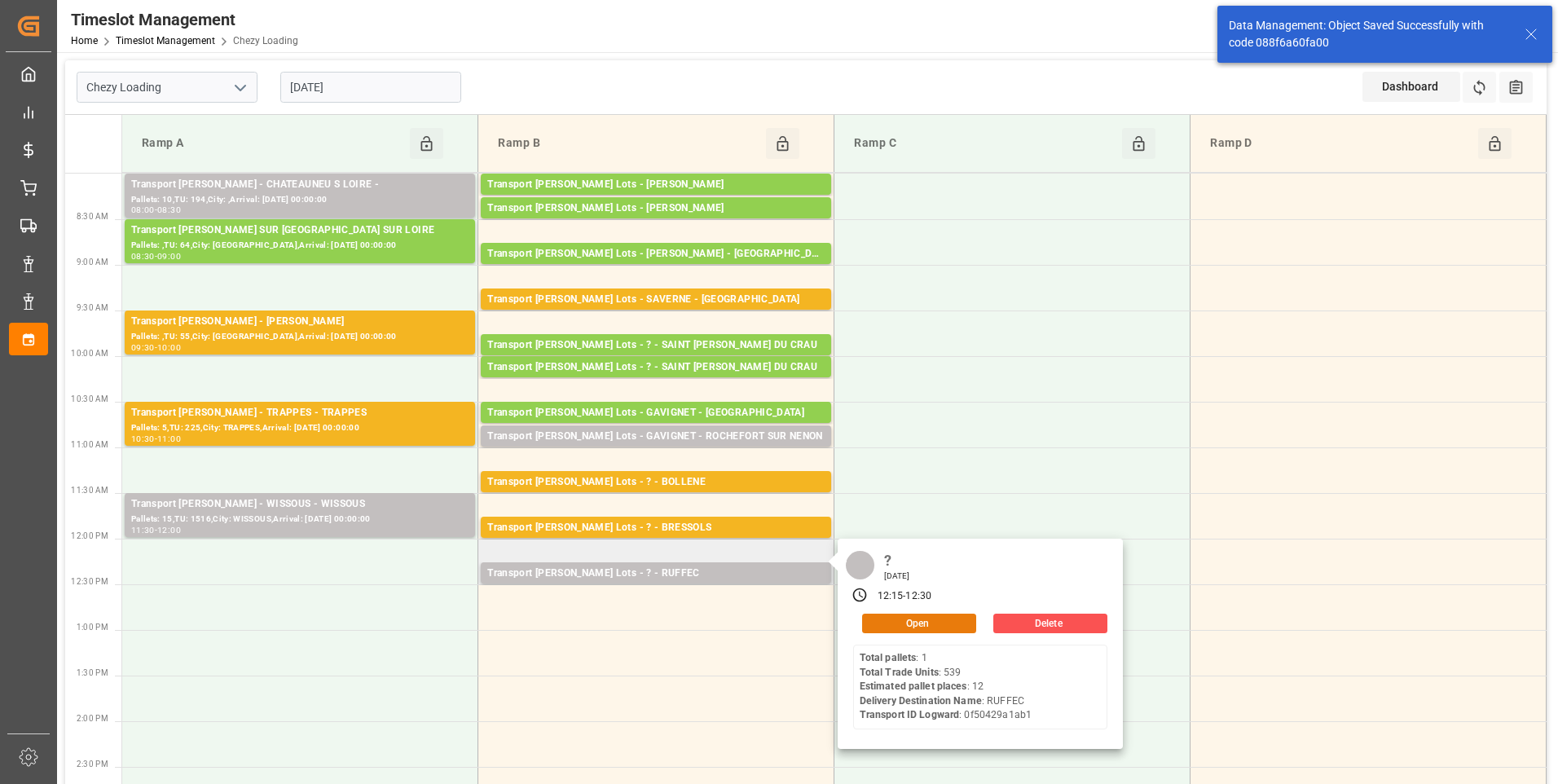
click at [884, 617] on button "Open" at bounding box center [919, 623] width 114 height 20
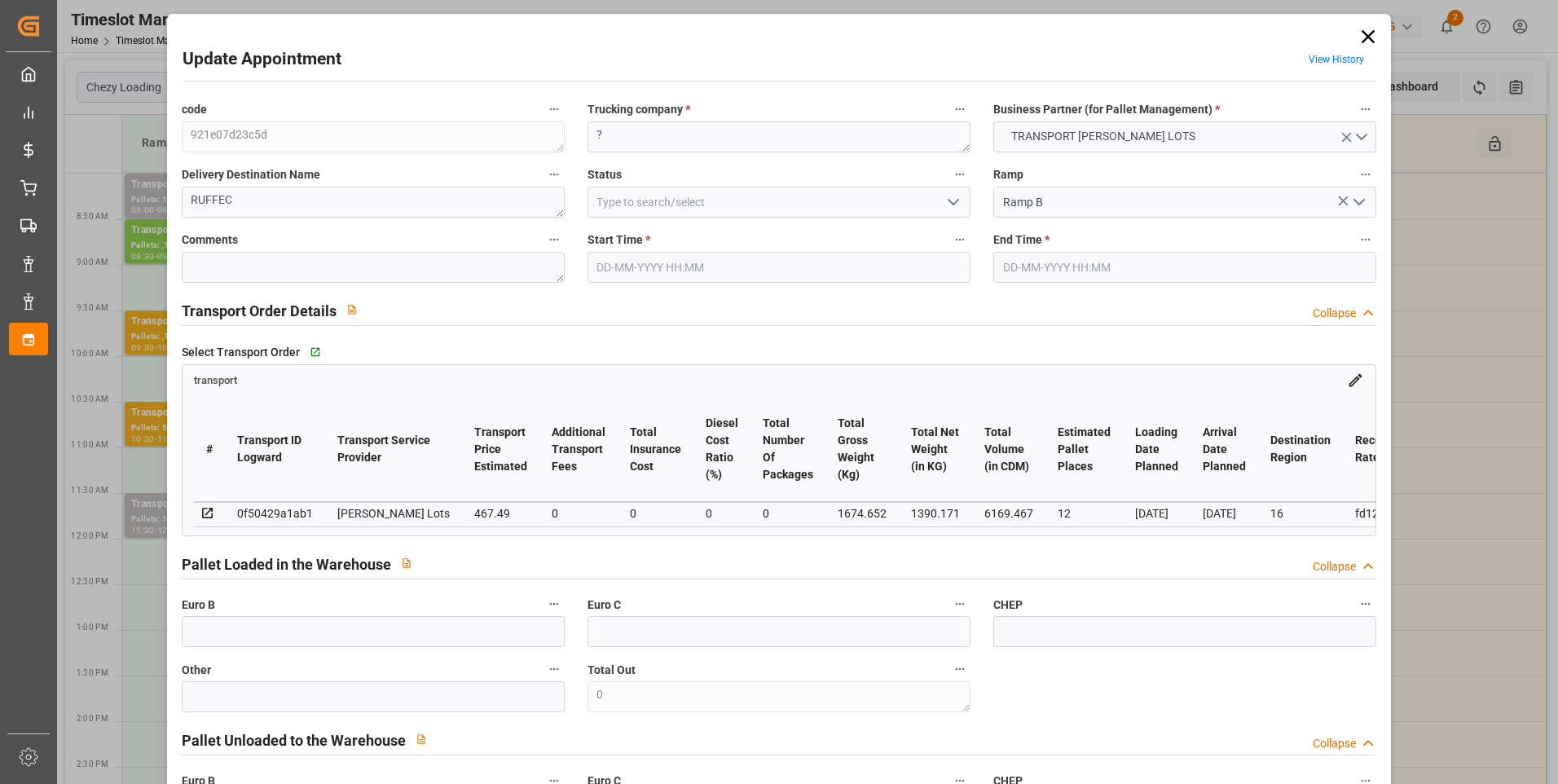
type input "[DATE] 12:15"
type input "[DATE] 12:30"
type input "[DATE] 14:52"
type input "[DATE] 11:27"
type input "[DATE]"
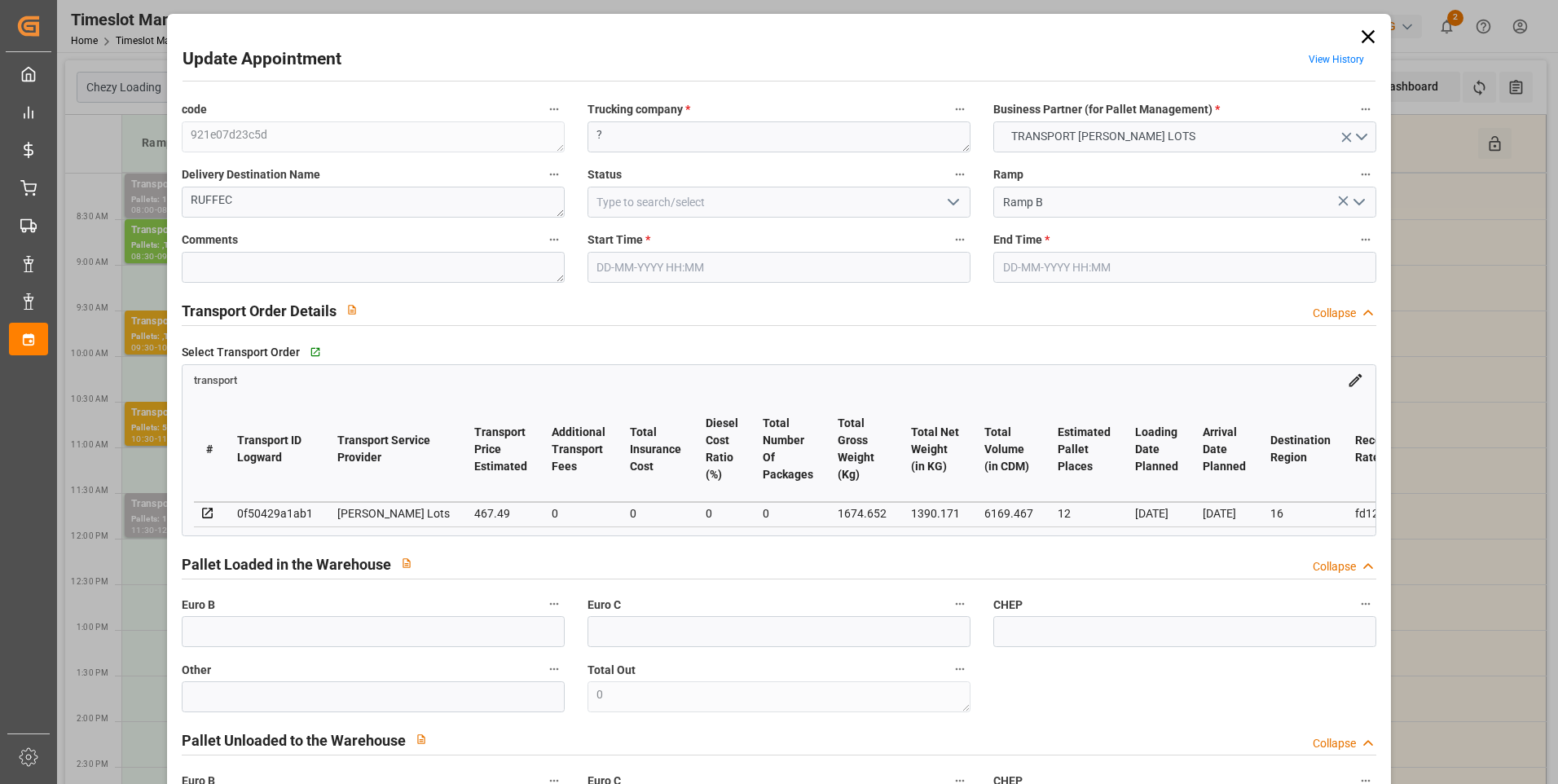
type input "[DATE]"
click at [954, 202] on polyline "open menu" at bounding box center [953, 202] width 10 height 5
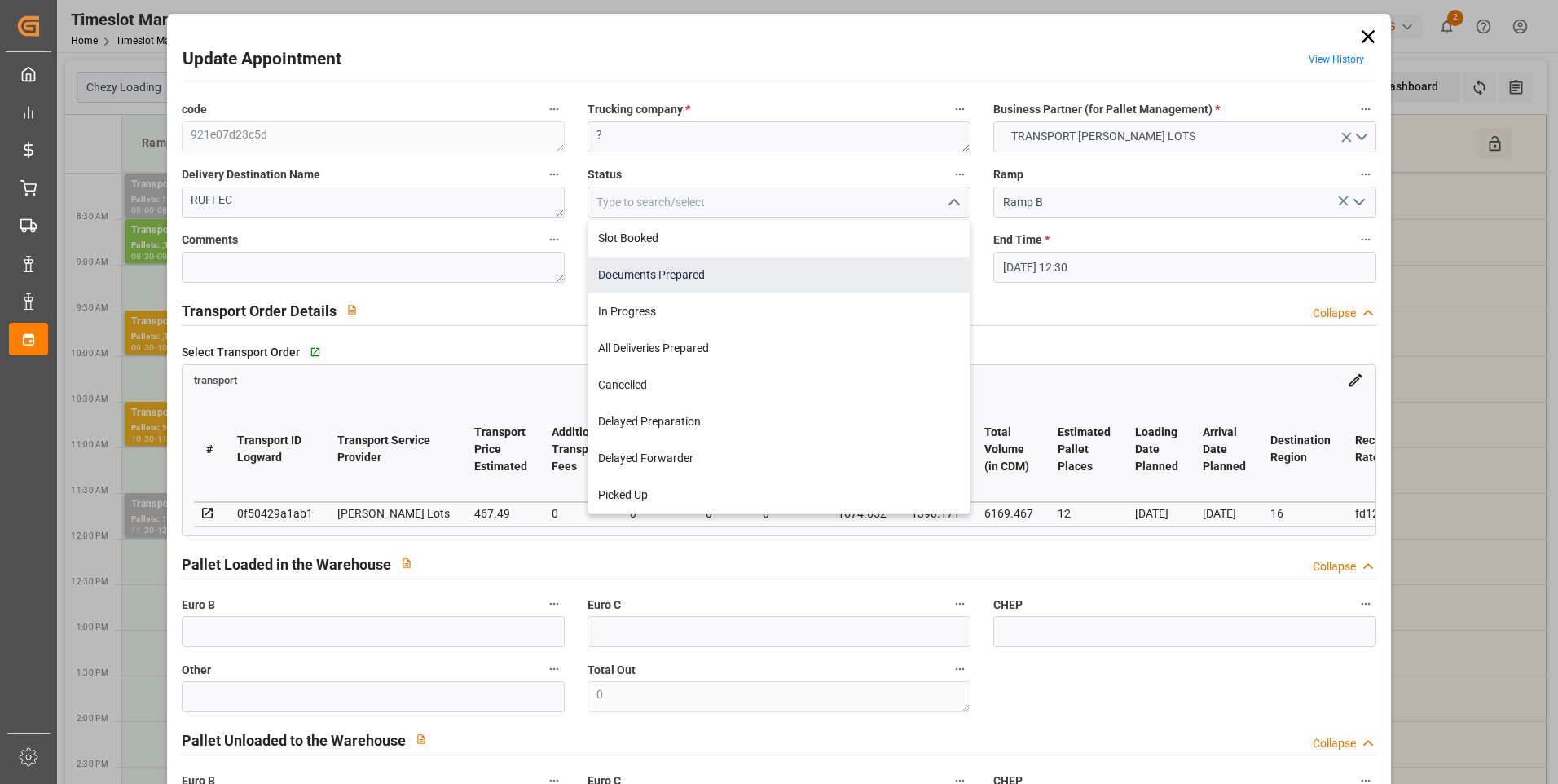
click at [738, 278] on div "Documents Prepared" at bounding box center [779, 274] width 382 height 36
type input "Documents Prepared"
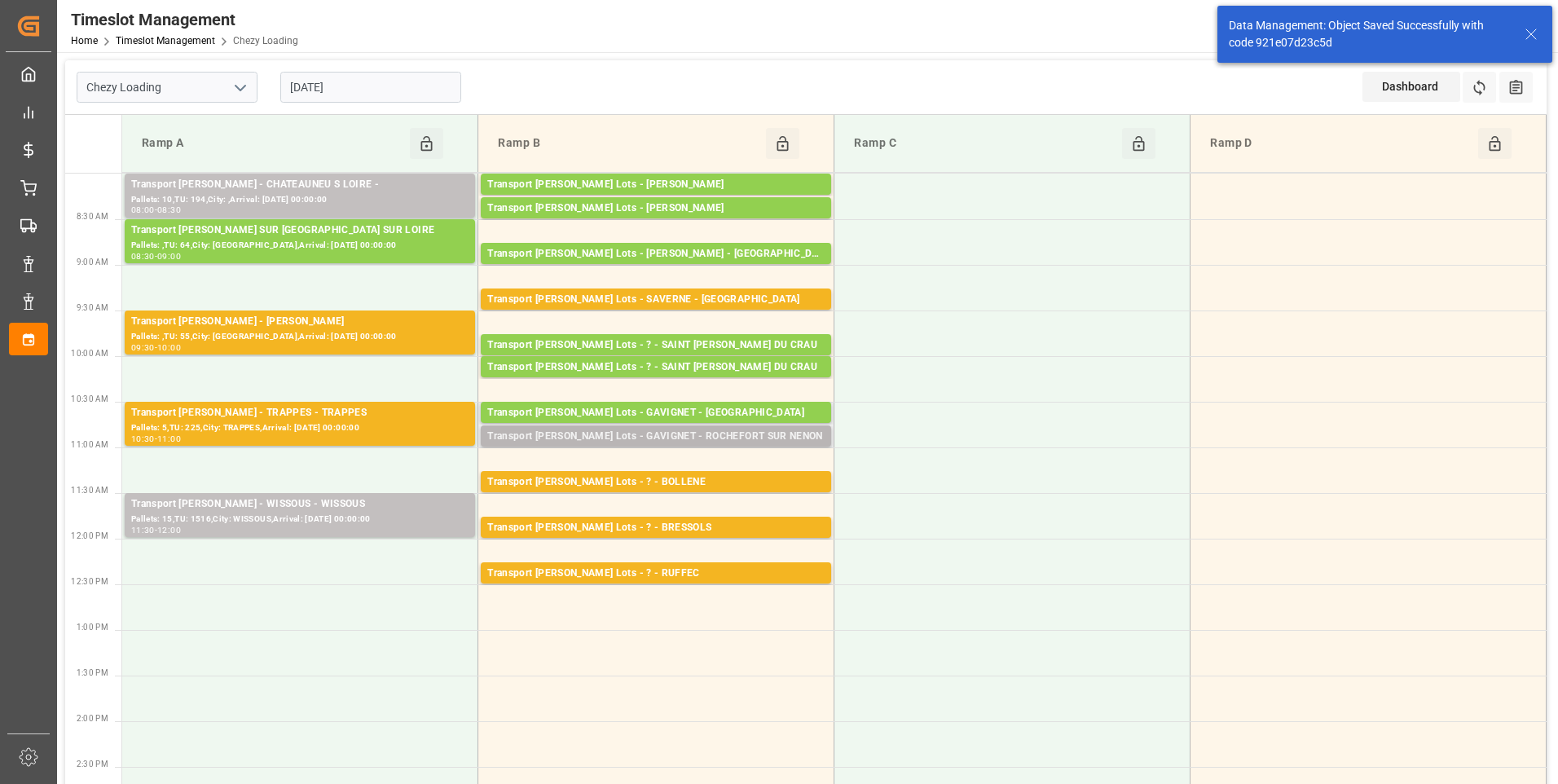
click at [686, 429] on div "Transport [PERSON_NAME] Lots - GAVIGNET - ROCHEFORT SUR NENON" at bounding box center [656, 436] width 337 height 16
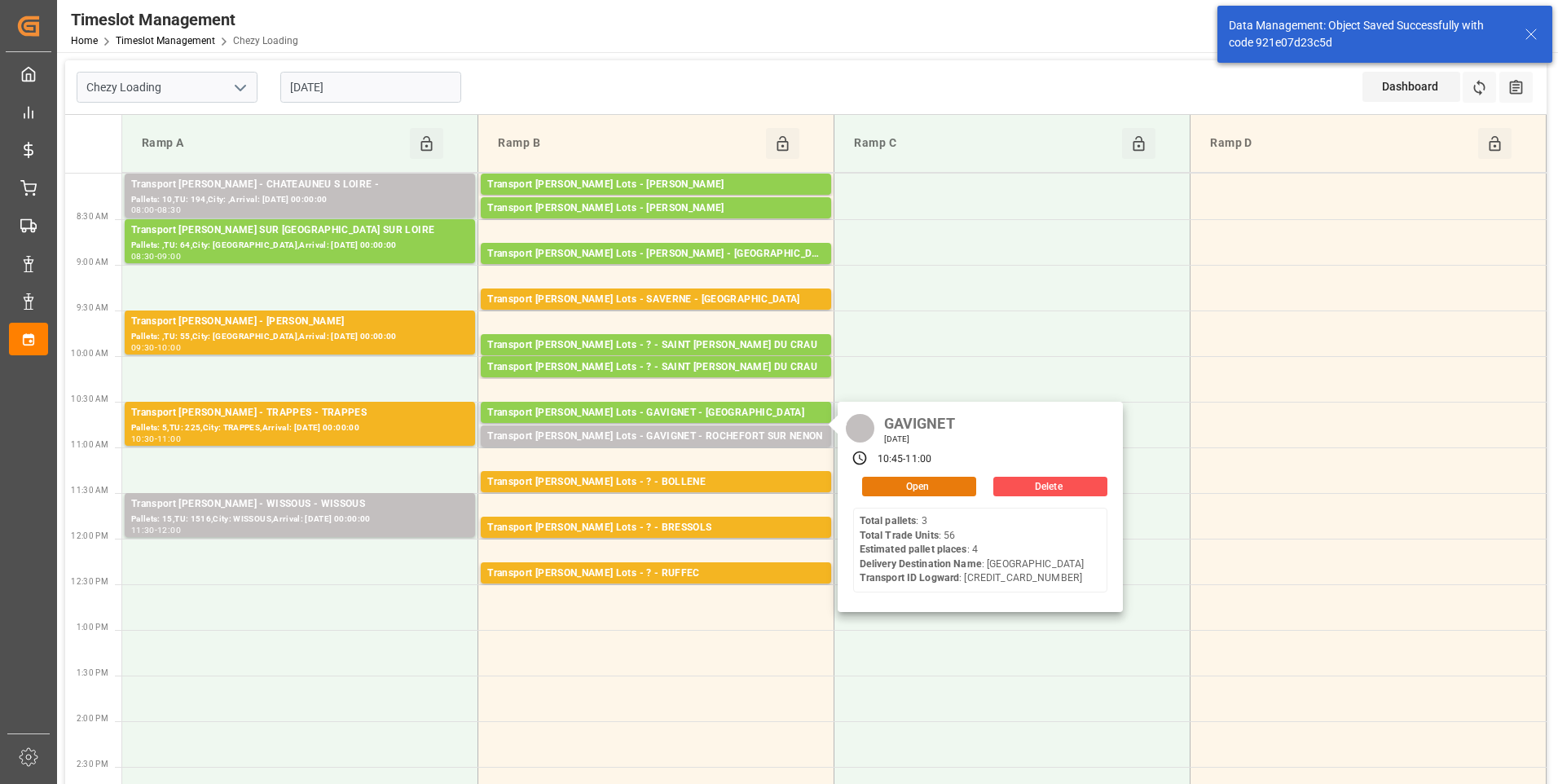
click at [915, 490] on button "Open" at bounding box center [919, 486] width 114 height 20
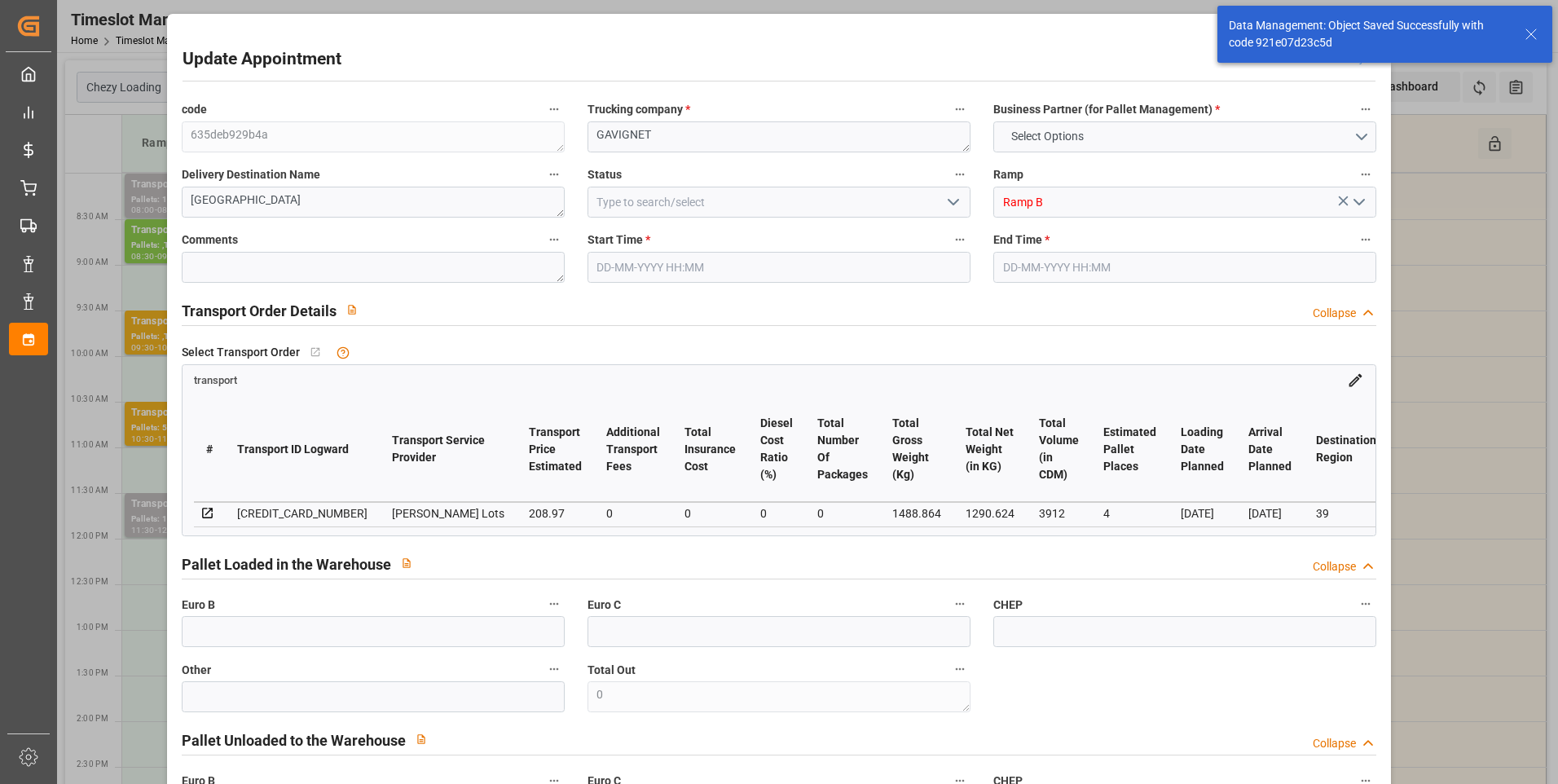
type input "4"
type input "208.97"
type input "0"
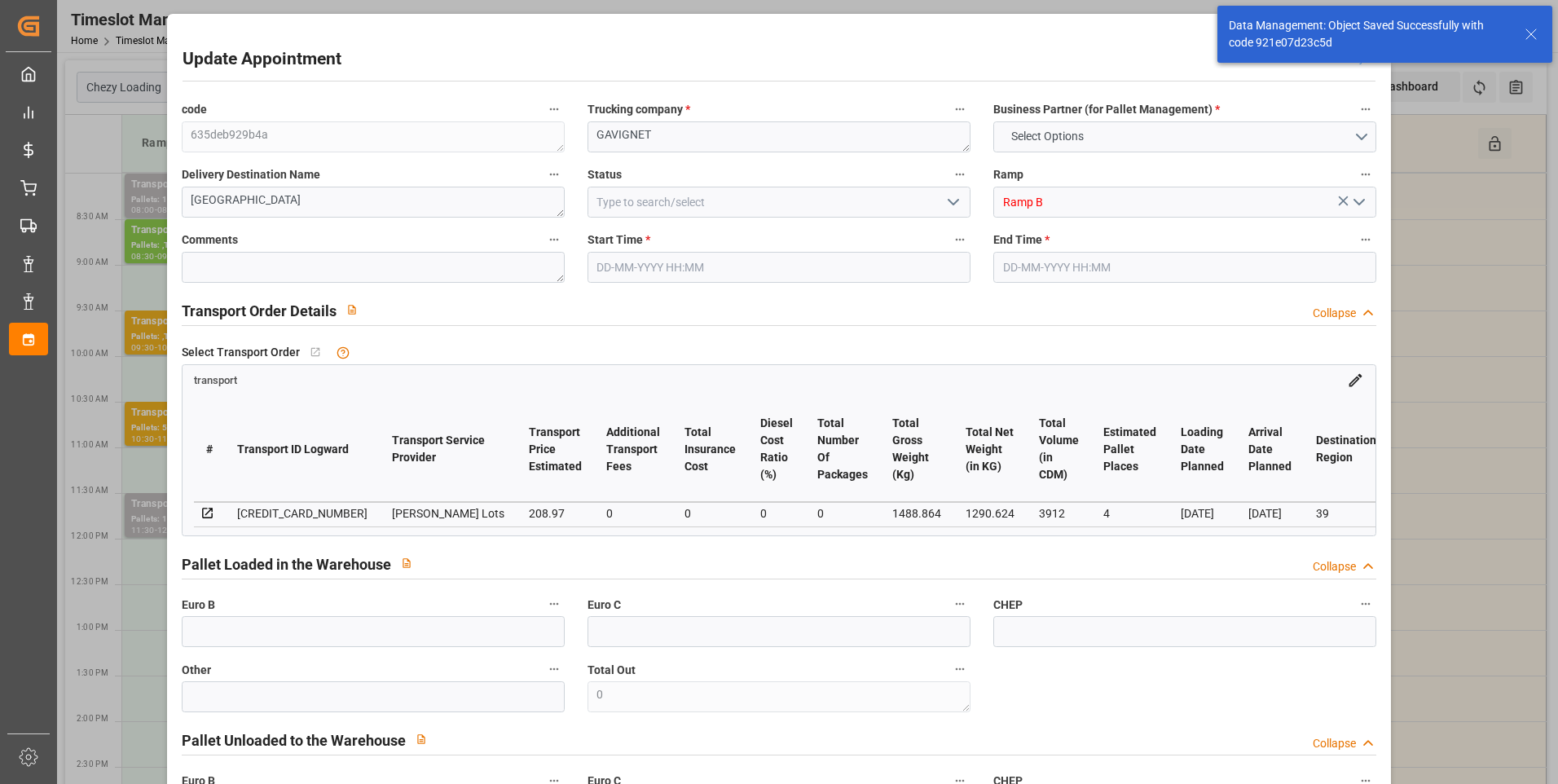
type input "208.97"
type input "0"
type input "1290.624"
type input "1656"
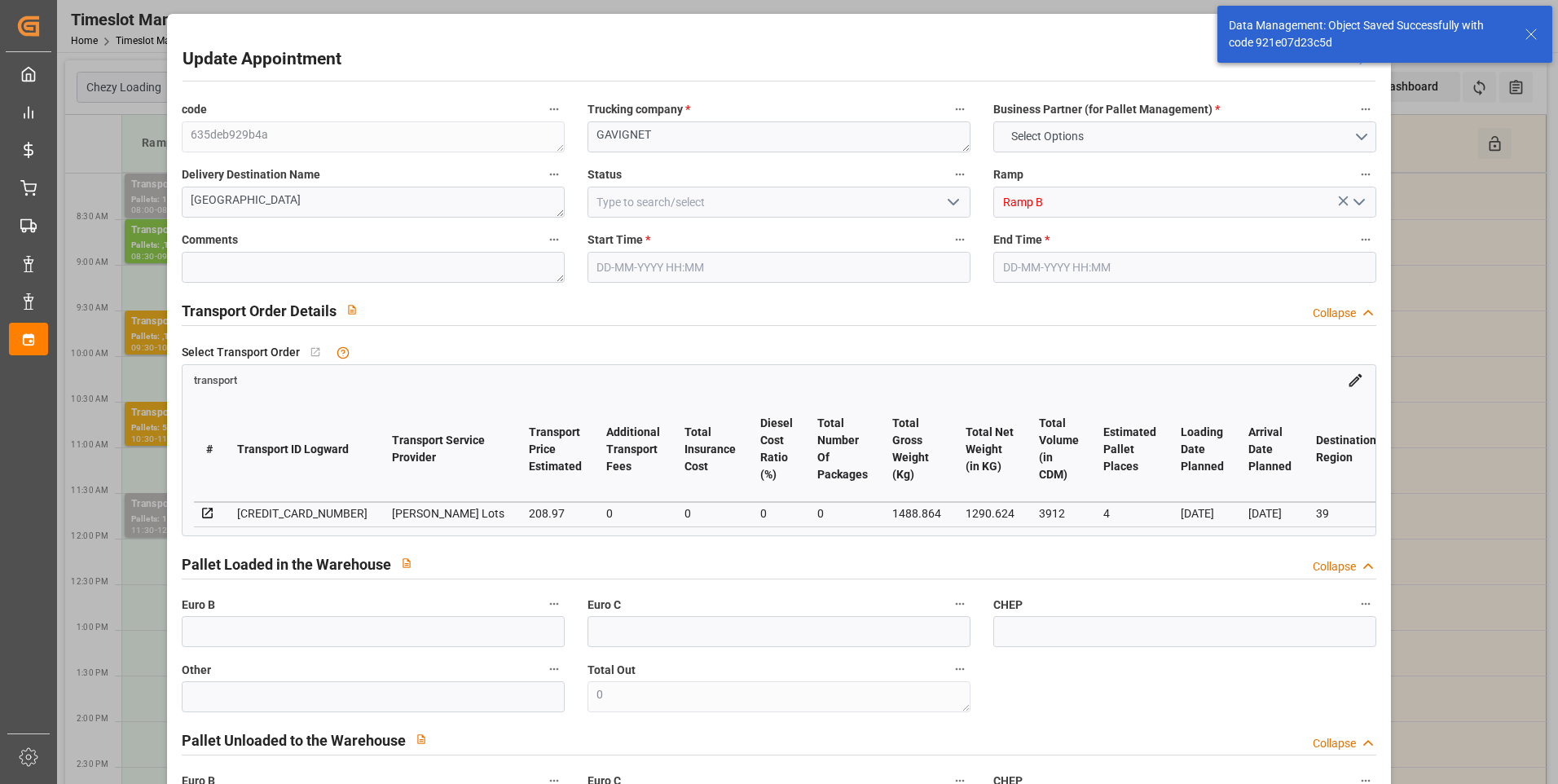
type input "3912"
type input "39"
type input "3"
type input "56"
type input "4"
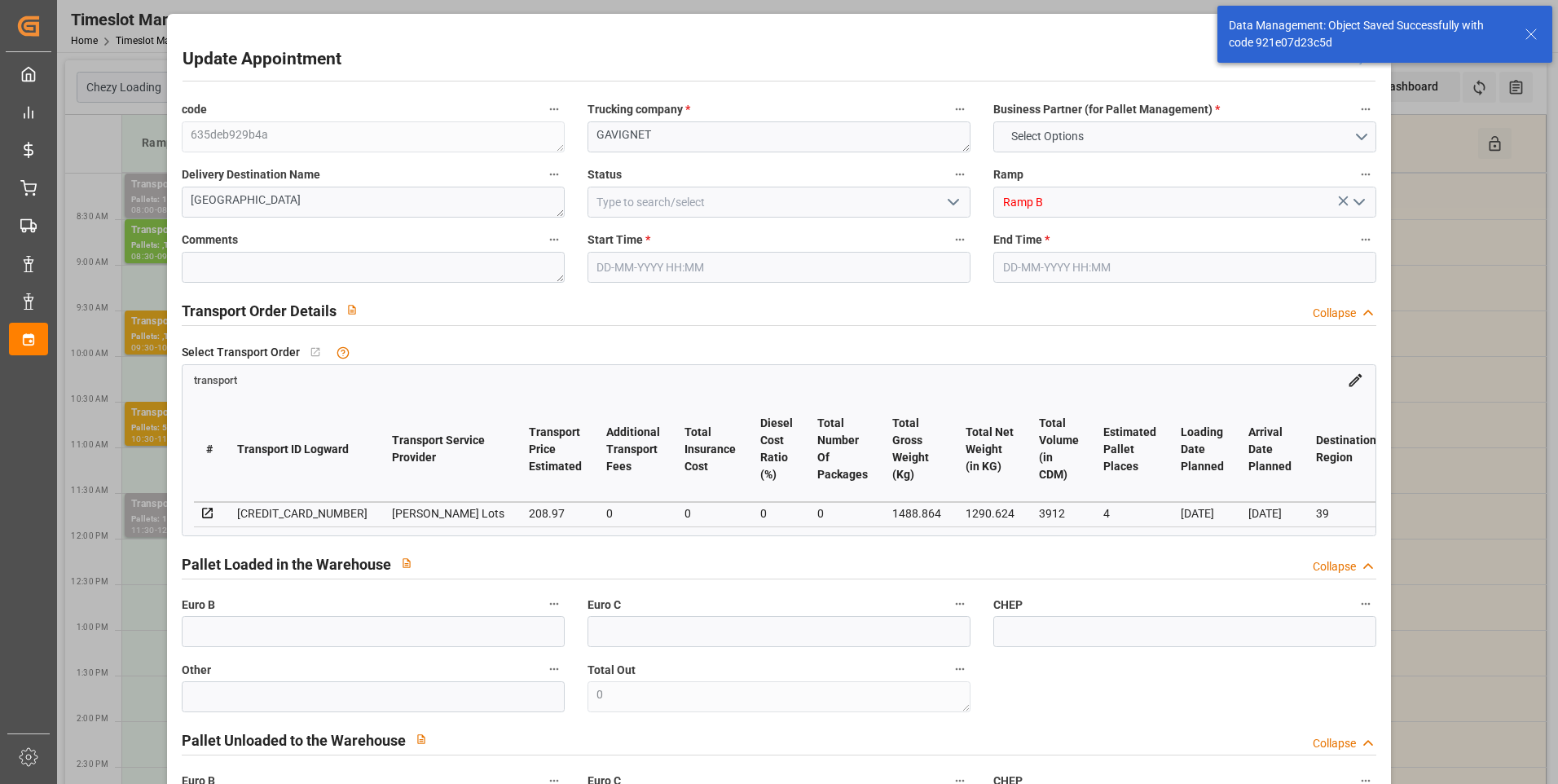
type input "101"
type input "1488.864"
type input "0"
type input "4710.8598"
type input "0"
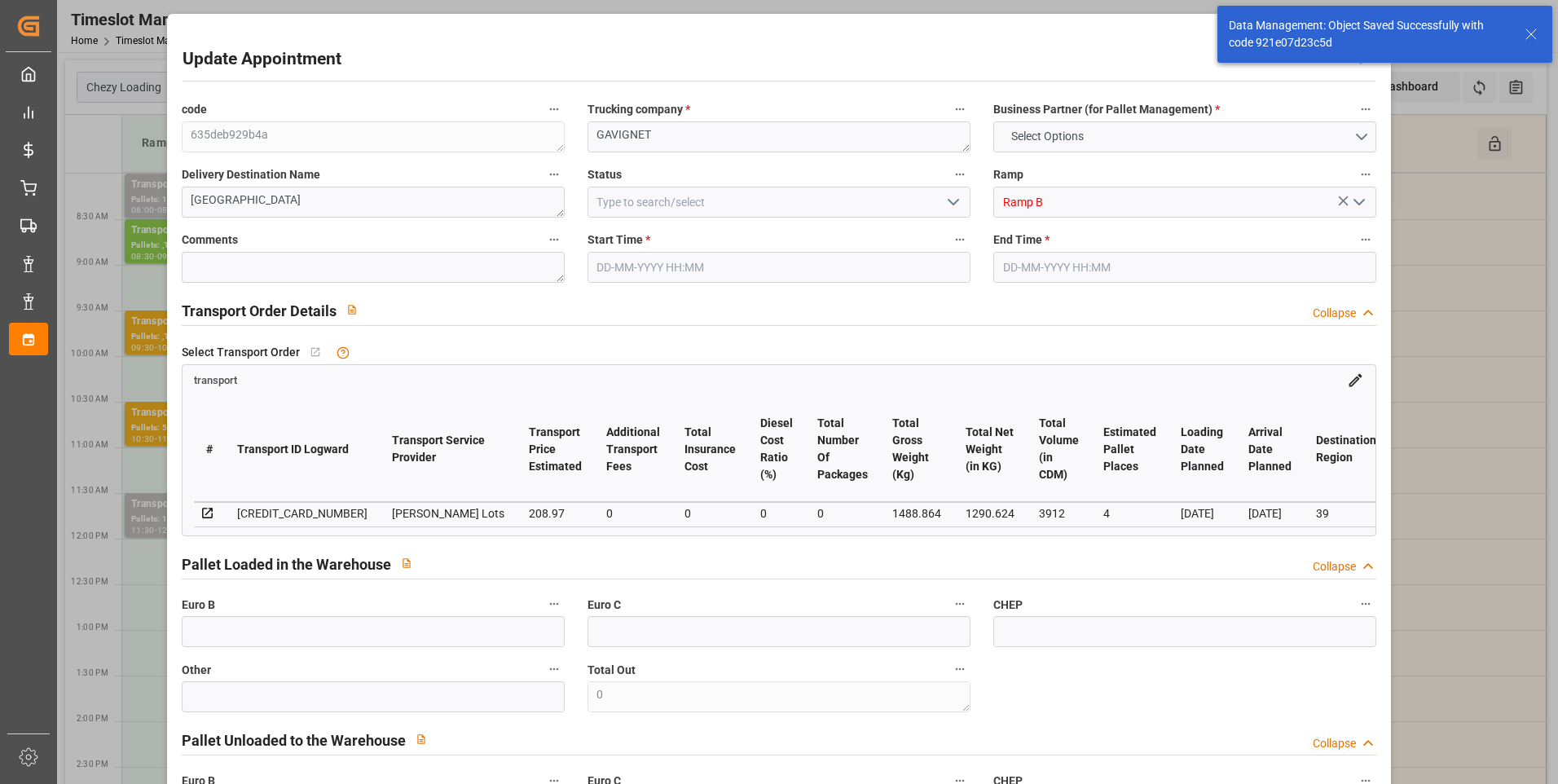
type input "0"
type input "21"
type input "35"
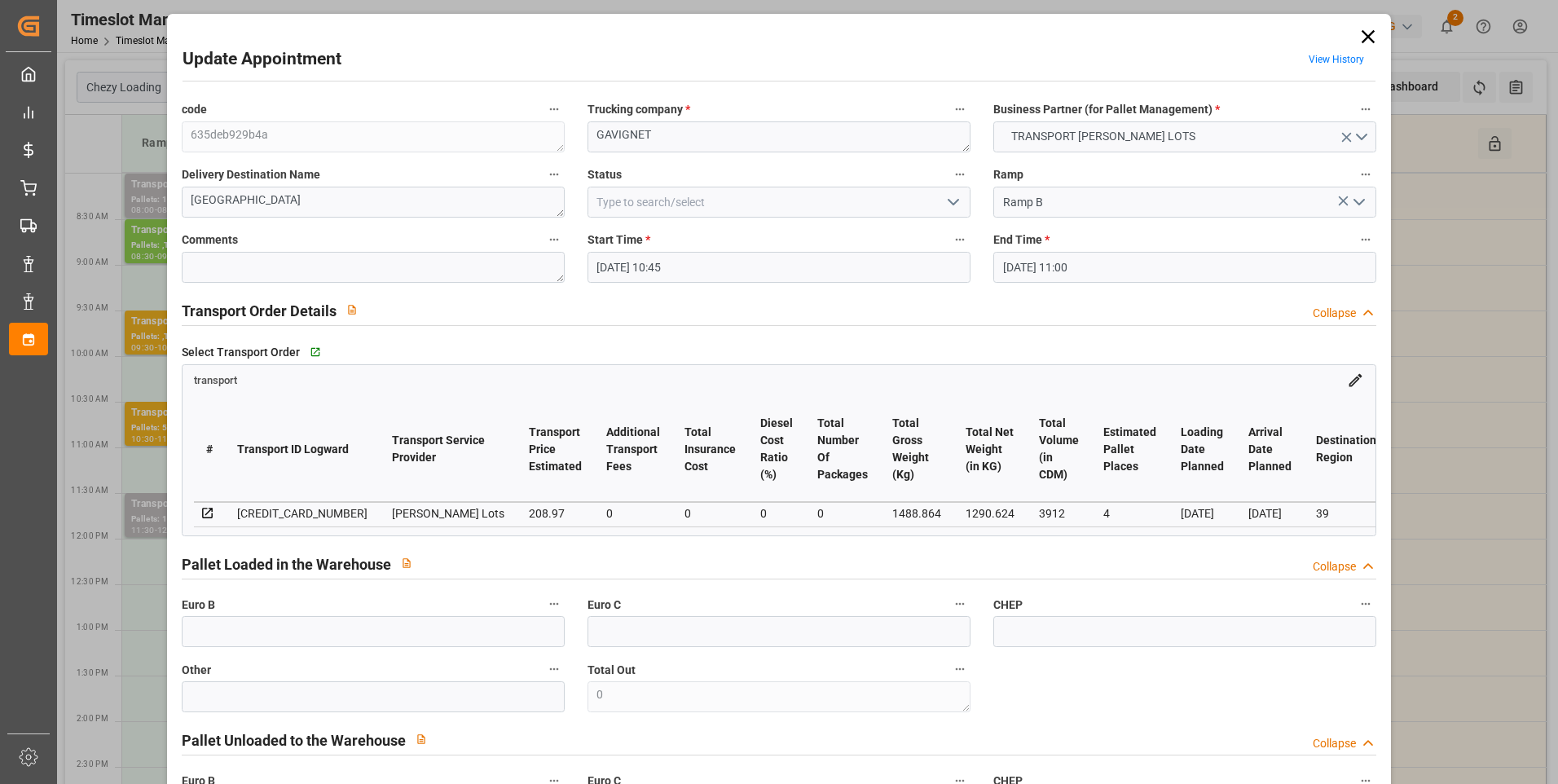
type input "[DATE] 10:45"
type input "[DATE] 11:00"
type input "[DATE] 12:45"
type input "[DATE] 11:27"
type input "[DATE]"
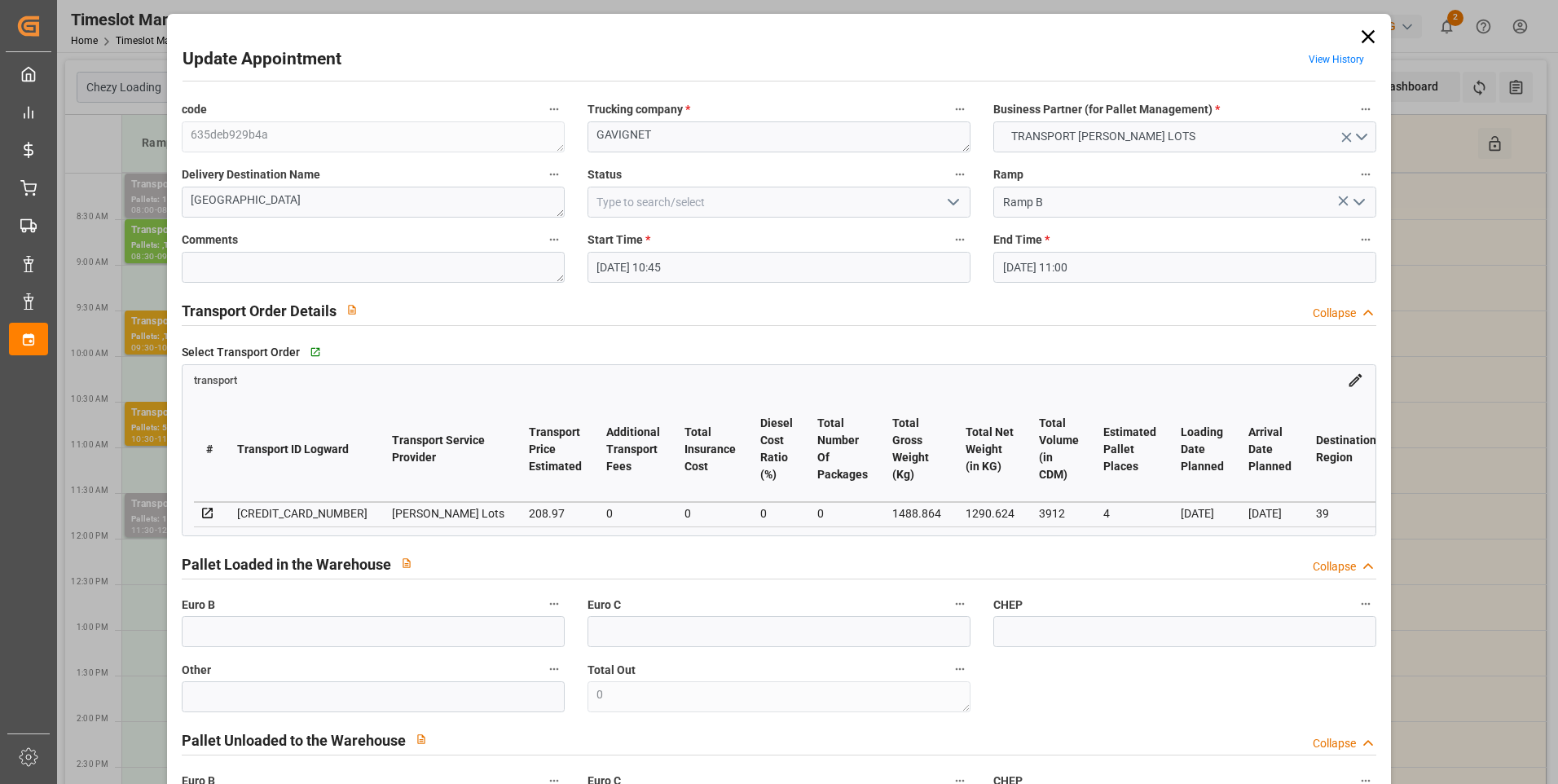
type input "[DATE]"
click at [948, 201] on polyline "open menu" at bounding box center [953, 202] width 10 height 5
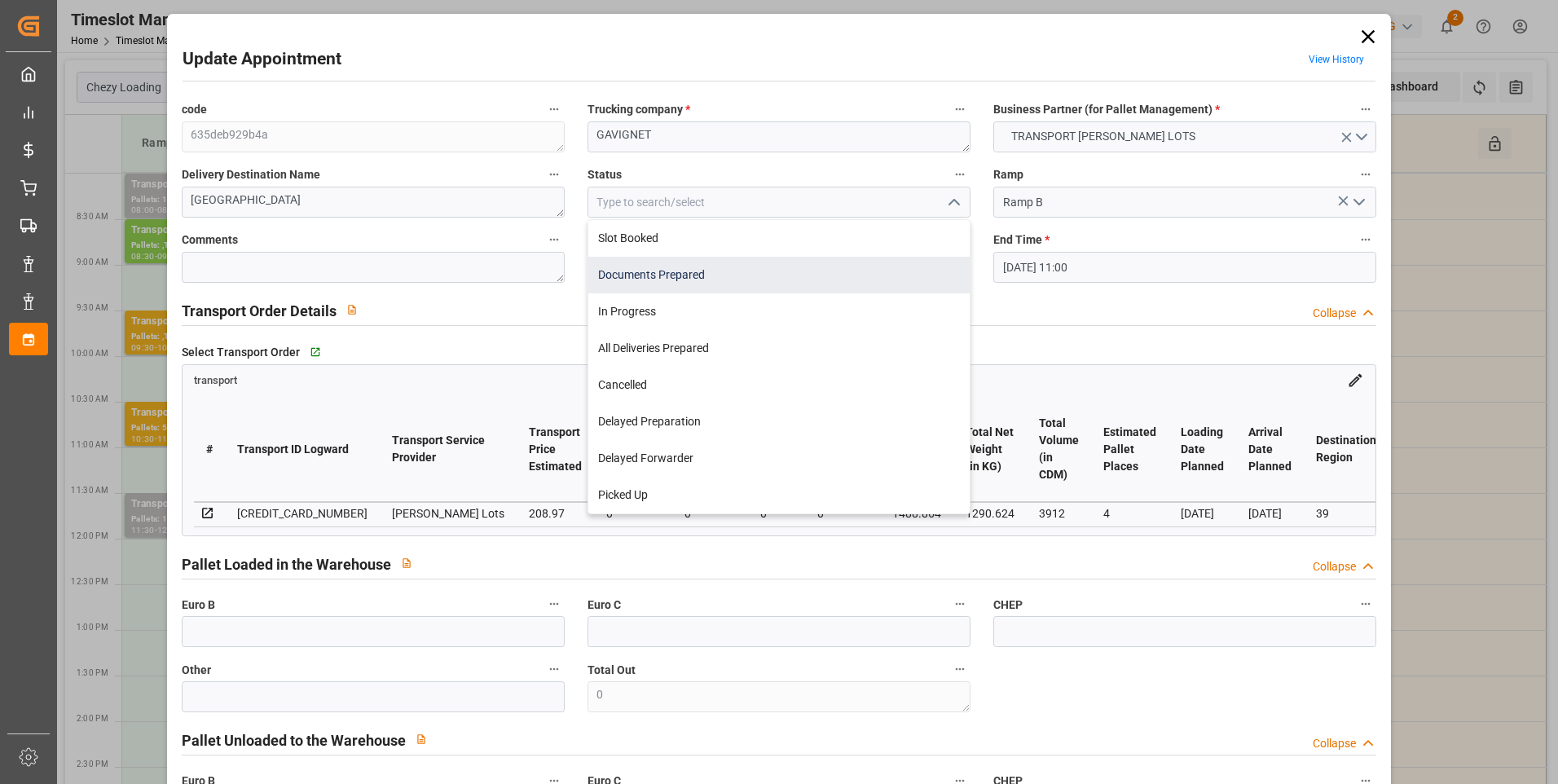
click at [678, 267] on div "Documents Prepared" at bounding box center [779, 274] width 382 height 36
type input "Documents Prepared"
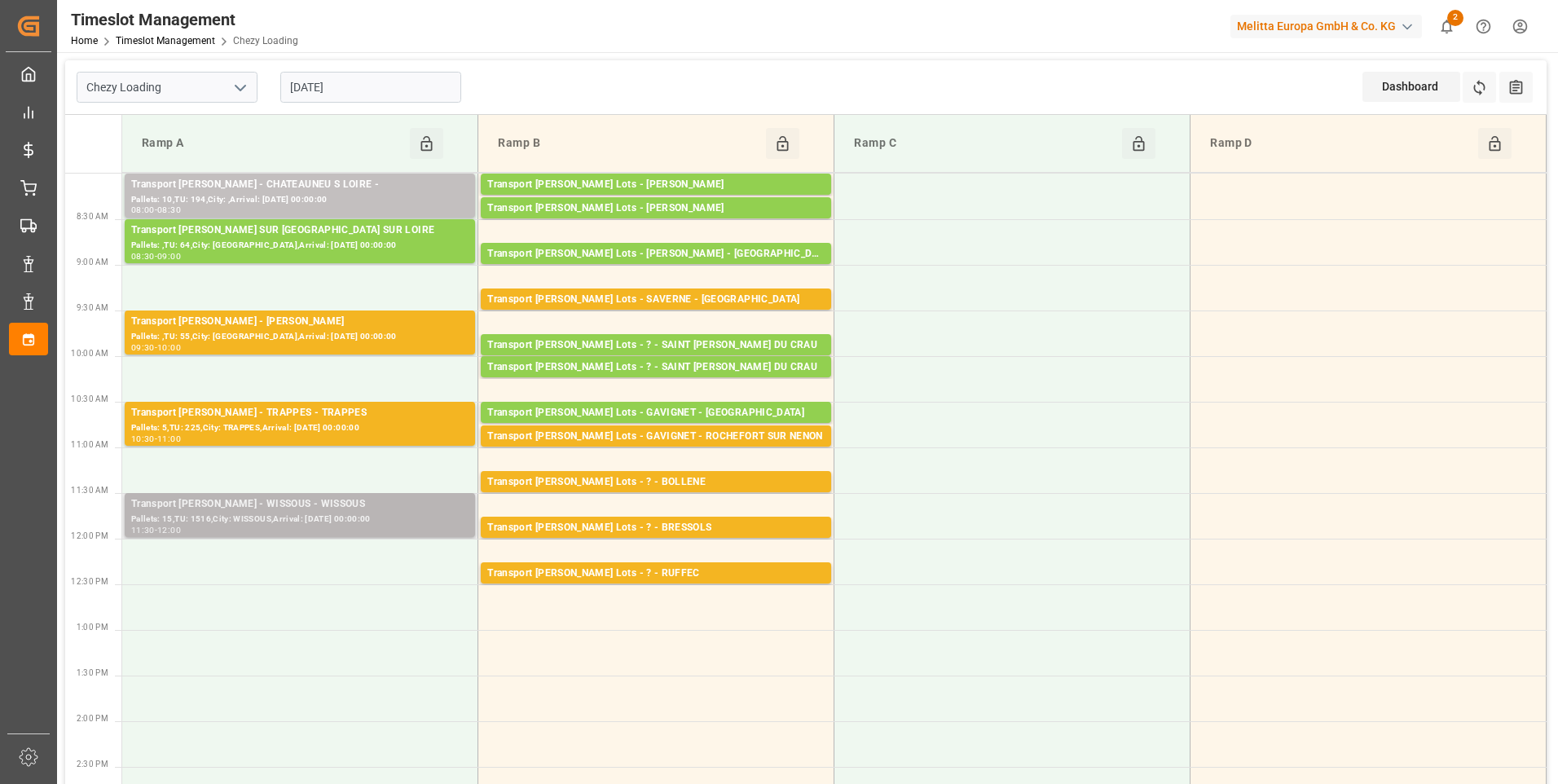
click at [262, 498] on div "Transport [PERSON_NAME] - WISSOUS - WISSOUS" at bounding box center [300, 504] width 337 height 16
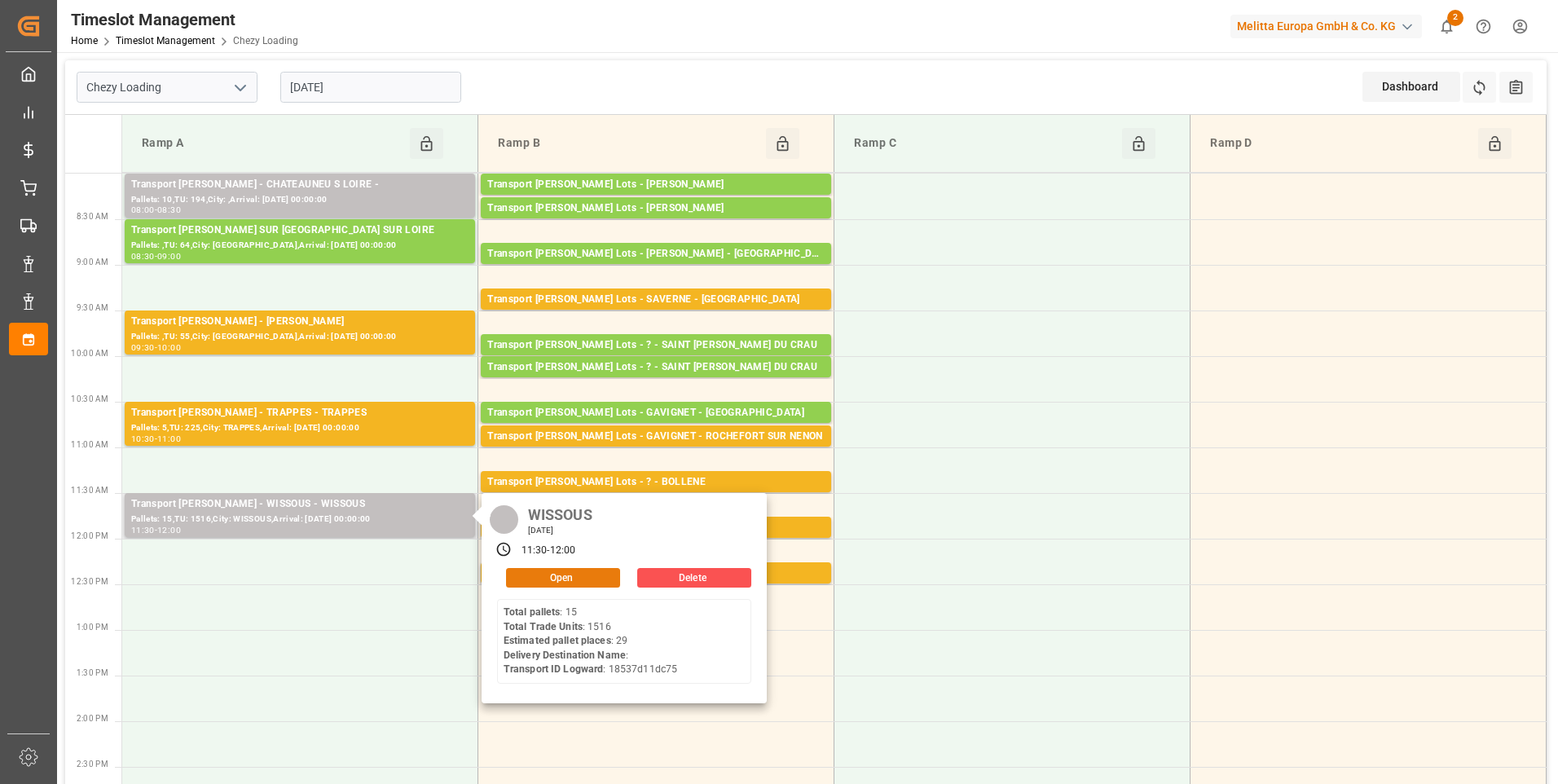
click at [560, 577] on button "Open" at bounding box center [563, 577] width 114 height 20
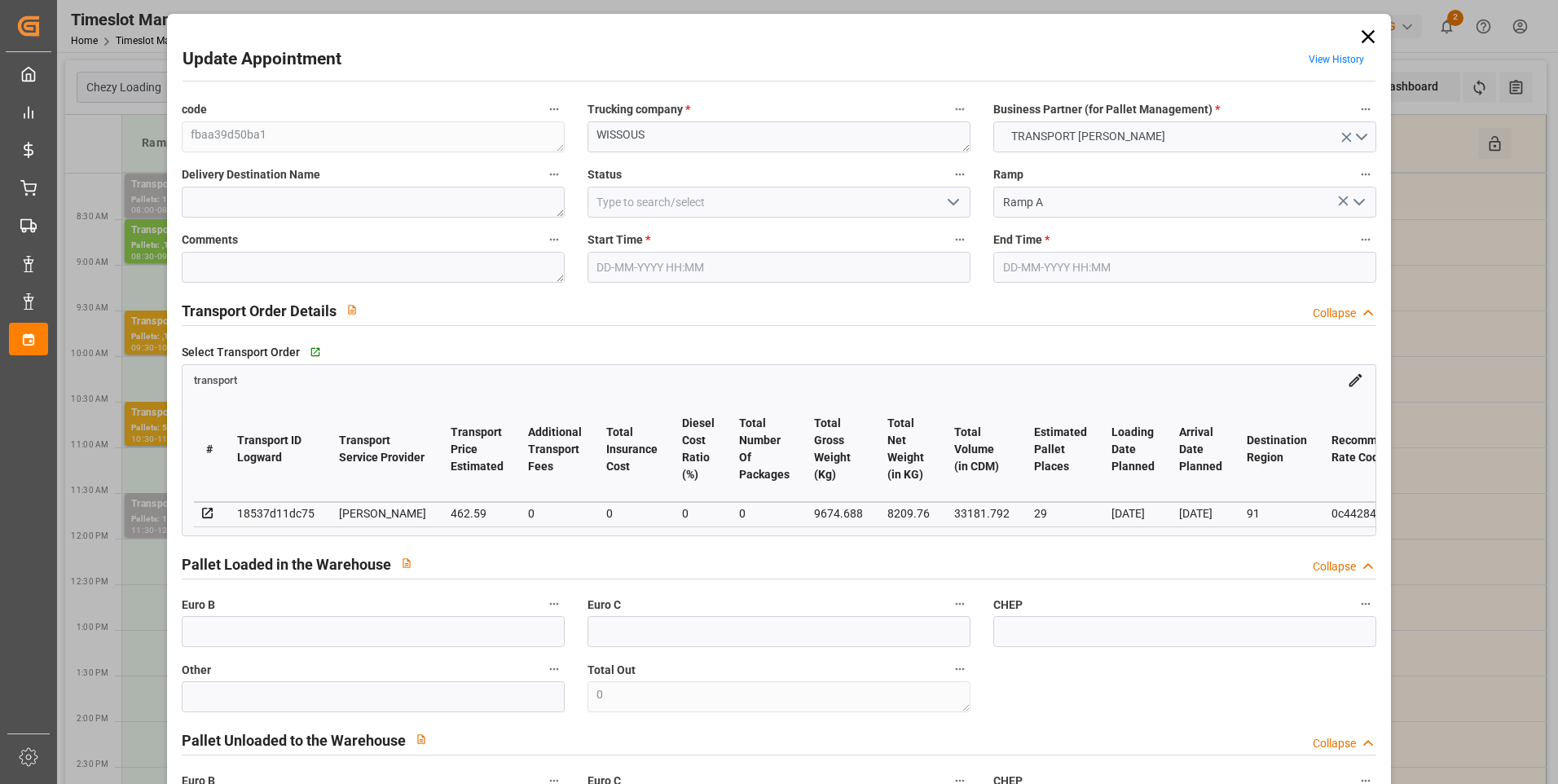
type input "[DATE] 11:30"
type input "[DATE] 12:00"
type input "[DATE] 14:46"
type input "[DATE] 11:34"
type input "[DATE]"
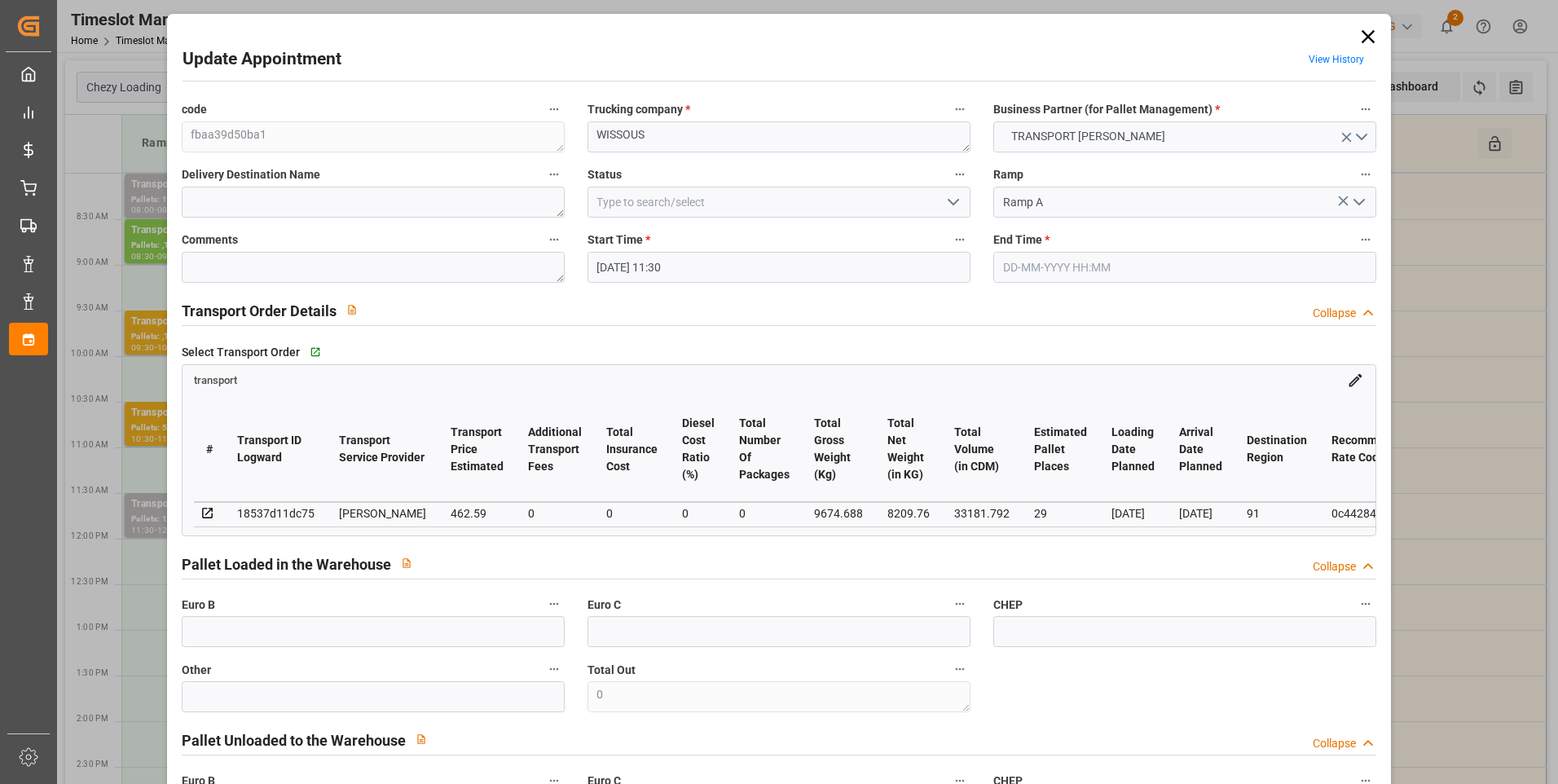
type input "[DATE]"
click at [944, 201] on icon "open menu" at bounding box center [954, 202] width 20 height 20
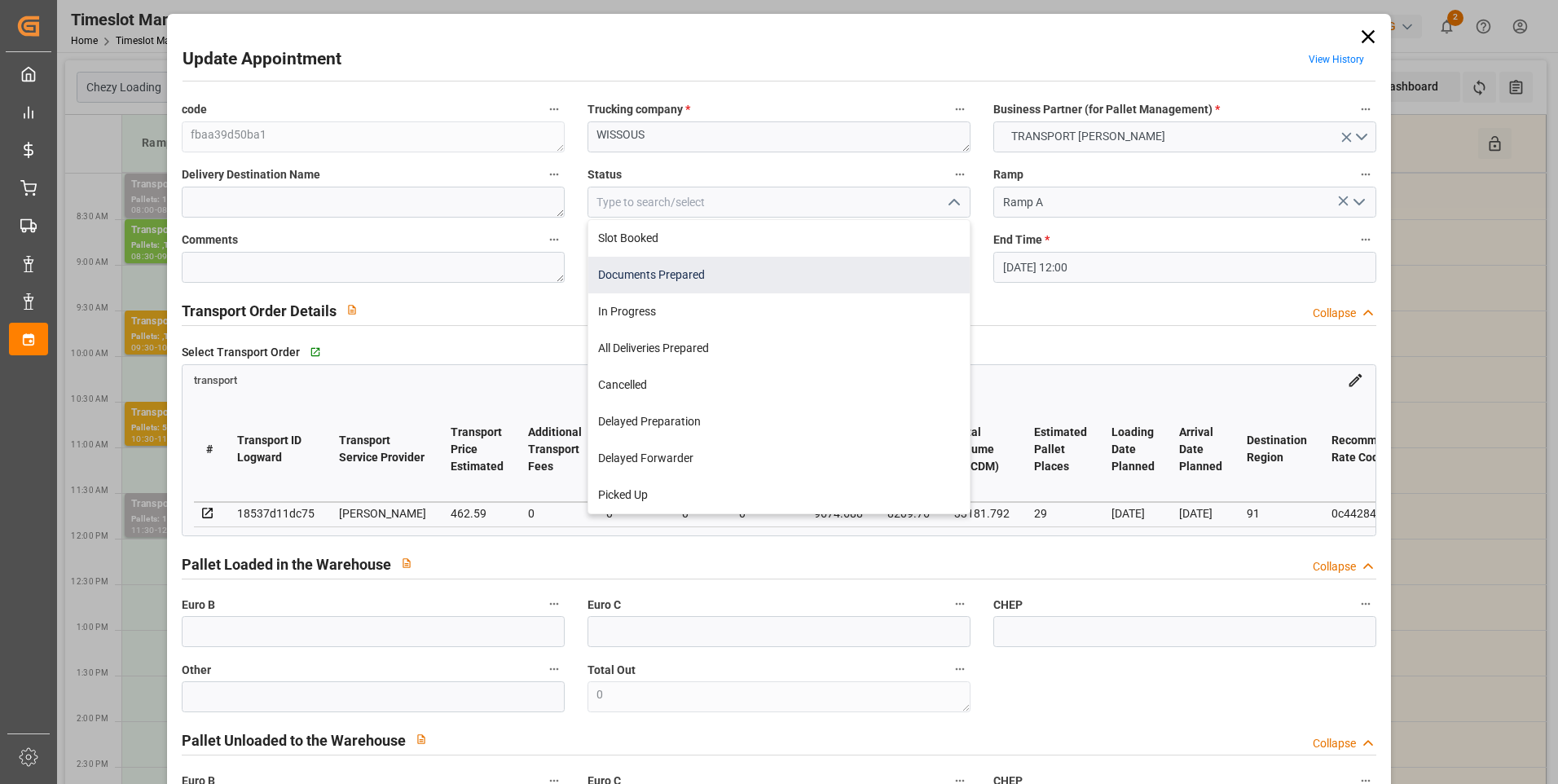
click at [703, 270] on div "Documents Prepared" at bounding box center [779, 274] width 382 height 36
type input "Documents Prepared"
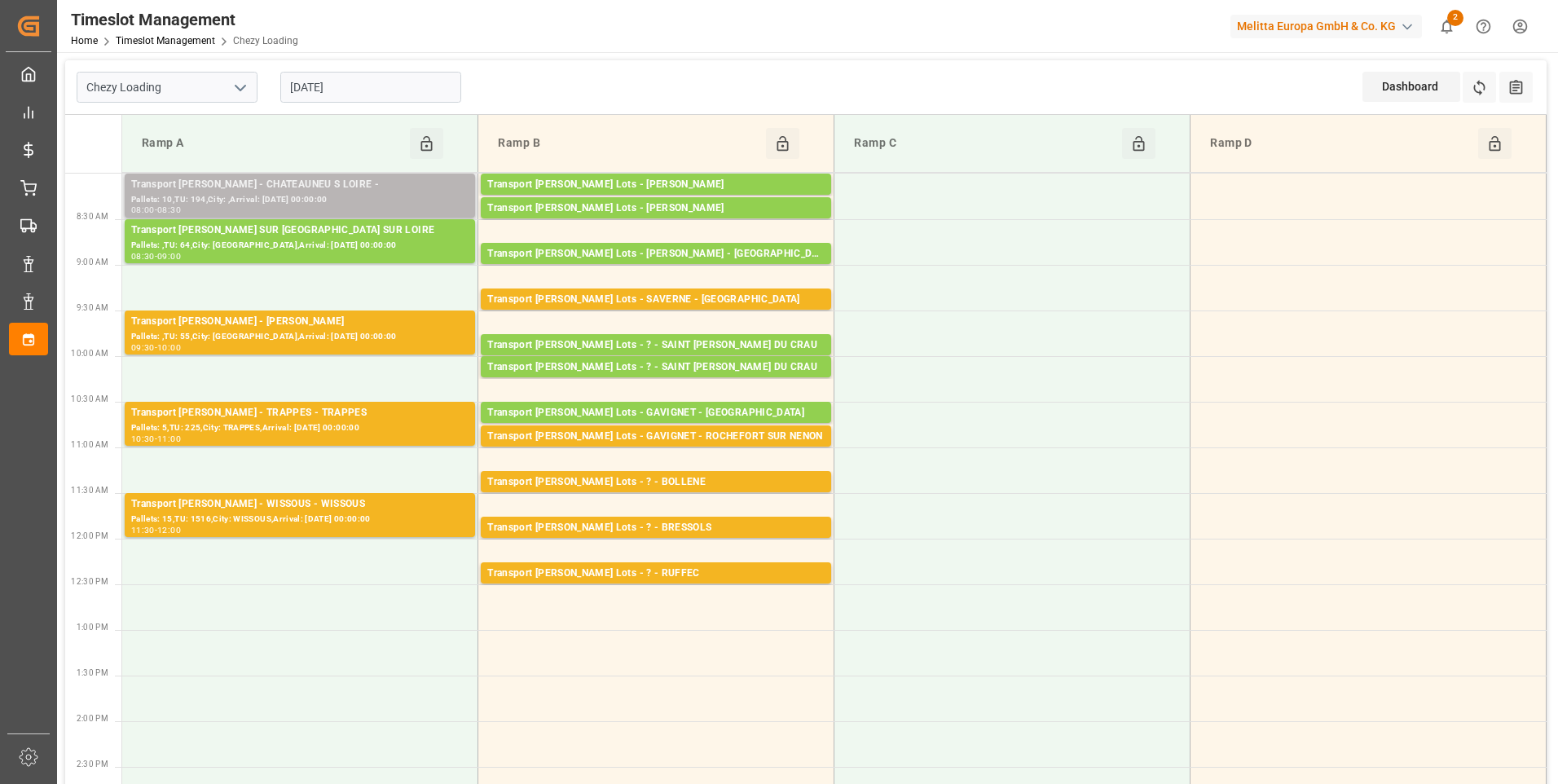
click at [305, 202] on div "Pallets: 10,TU: 194,City: ,Arrival: [DATE] 00:00:00" at bounding box center [300, 200] width 337 height 14
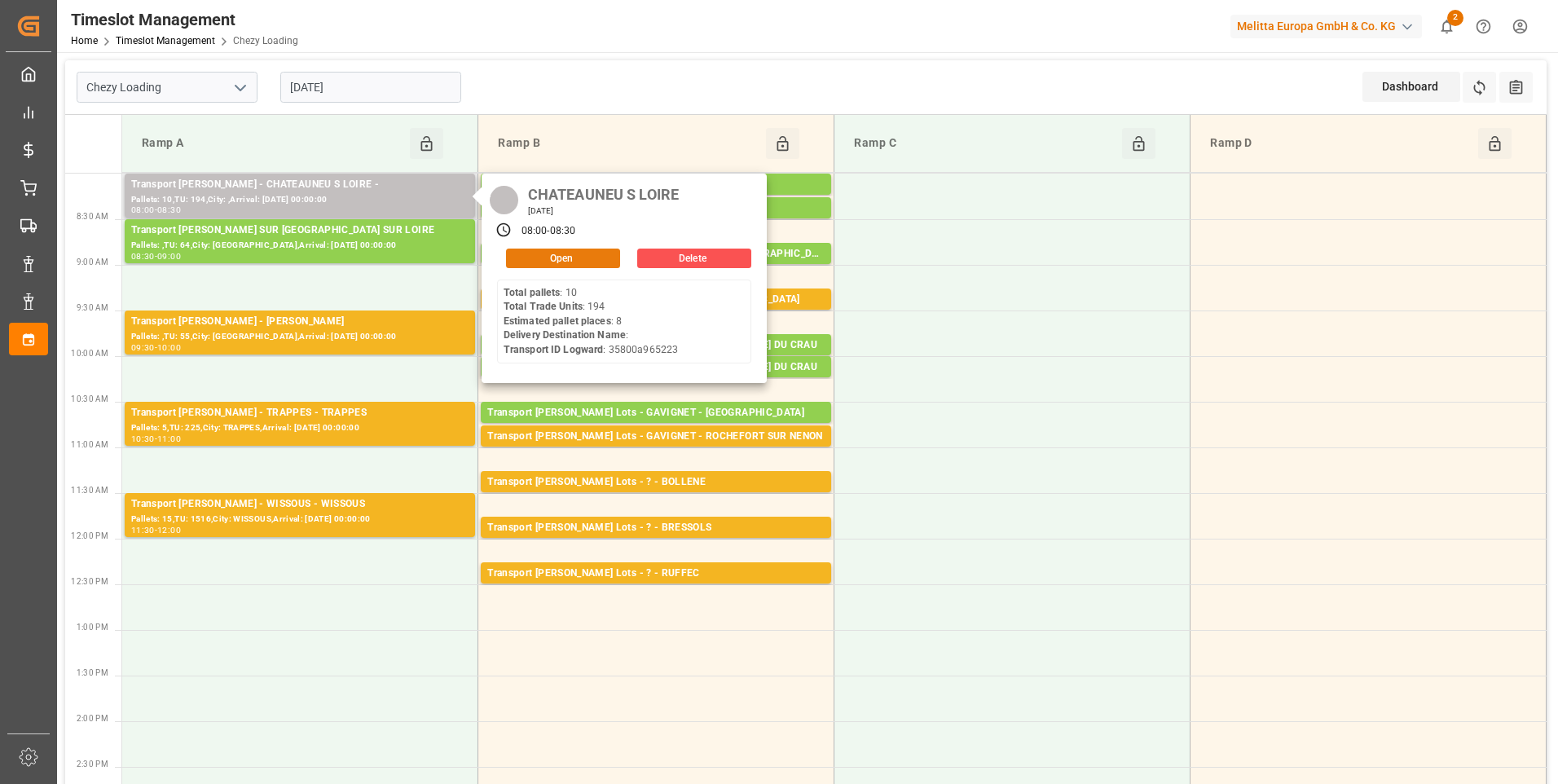
click at [556, 257] on button "Open" at bounding box center [563, 258] width 114 height 20
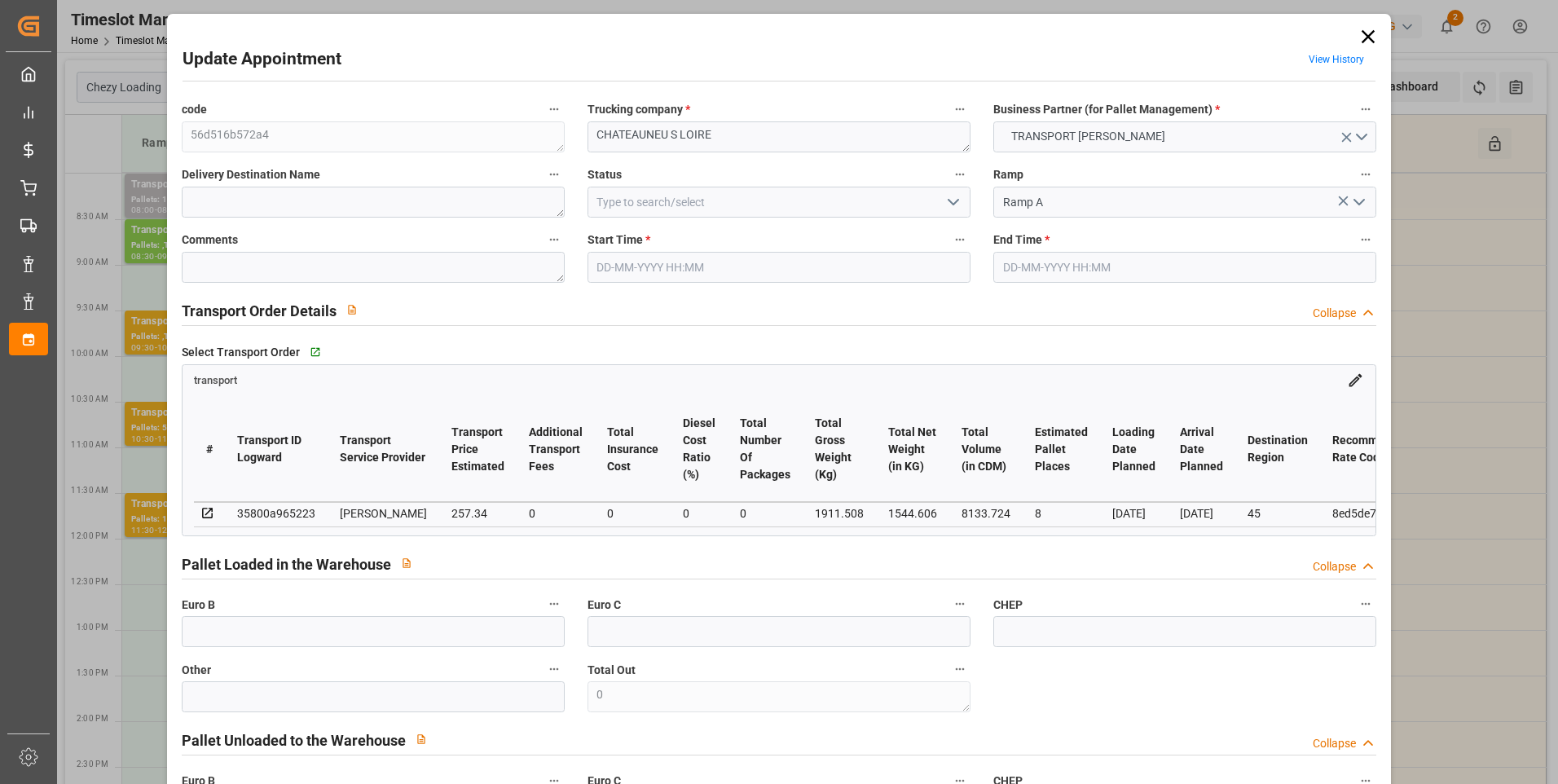
type input "[DATE] 08:00"
type input "[DATE] 08:30"
type input "[DATE] 14:45"
type input "[DATE] 11:34"
type input "[DATE]"
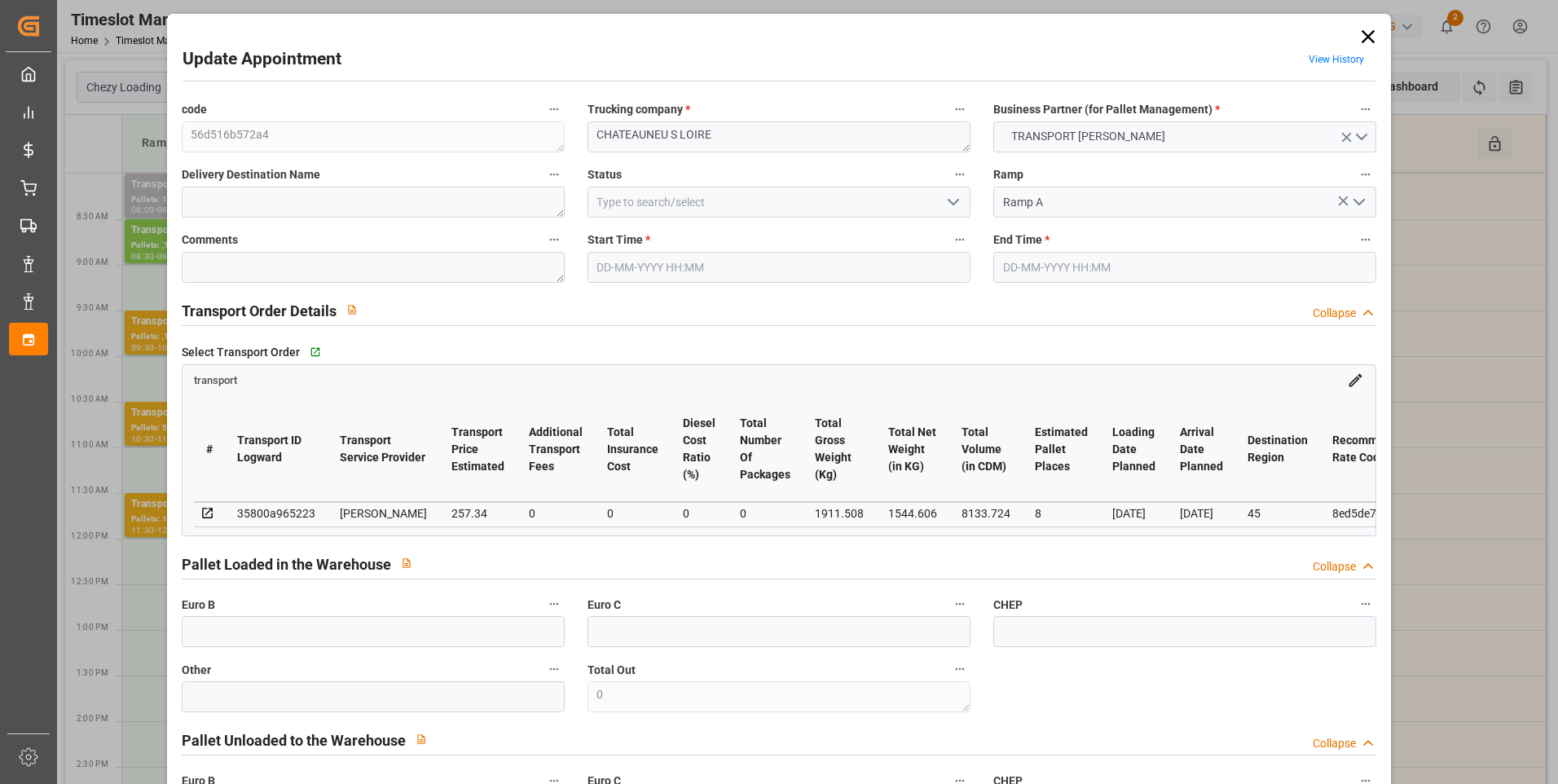
type input "[DATE]"
click at [948, 201] on polyline "open menu" at bounding box center [953, 202] width 10 height 5
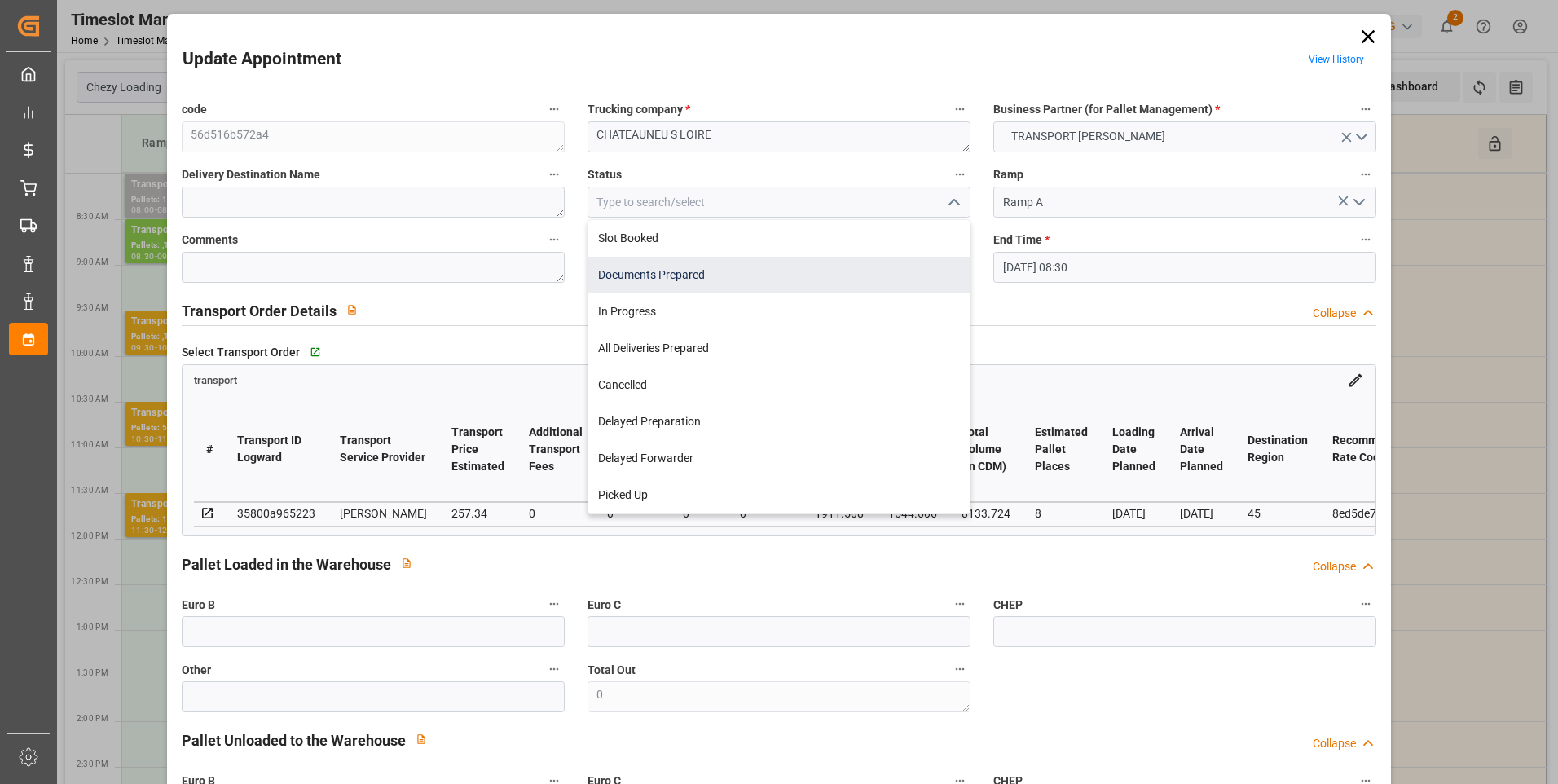
click at [715, 277] on div "Documents Prepared" at bounding box center [779, 274] width 382 height 36
type input "Documents Prepared"
